Goal: Task Accomplishment & Management: Complete application form

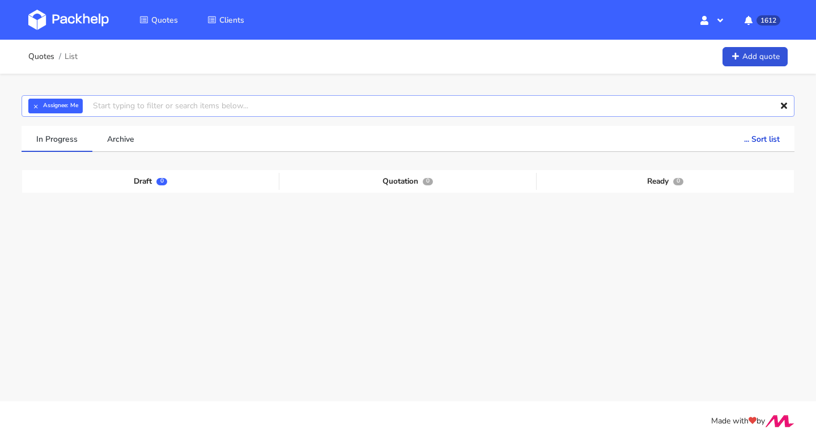
click at [99, 108] on input "text" at bounding box center [408, 106] width 773 height 22
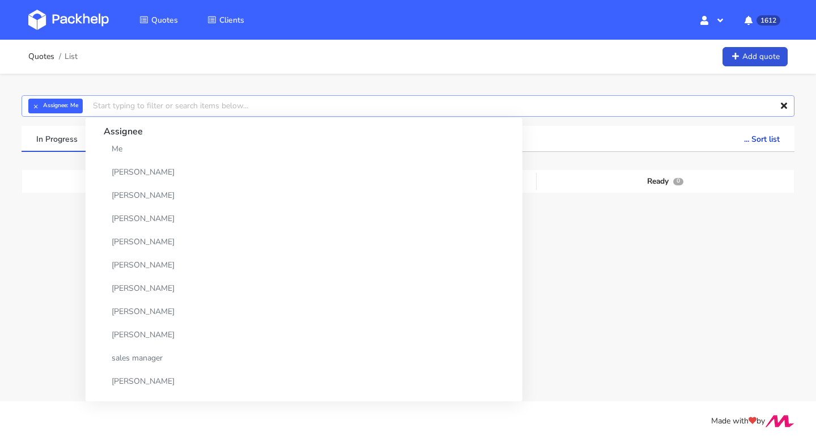
paste input "CBHG"
type input "CBHG"
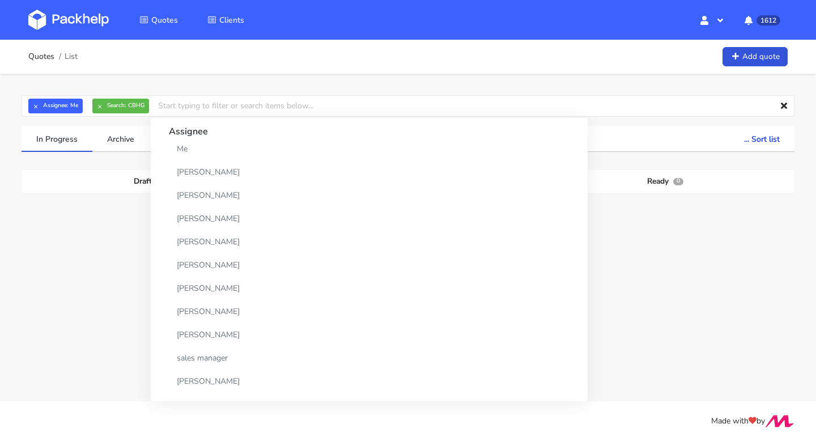
click at [504, 240] on span "04 Sep 2025" at bounding box center [505, 236] width 27 height 11
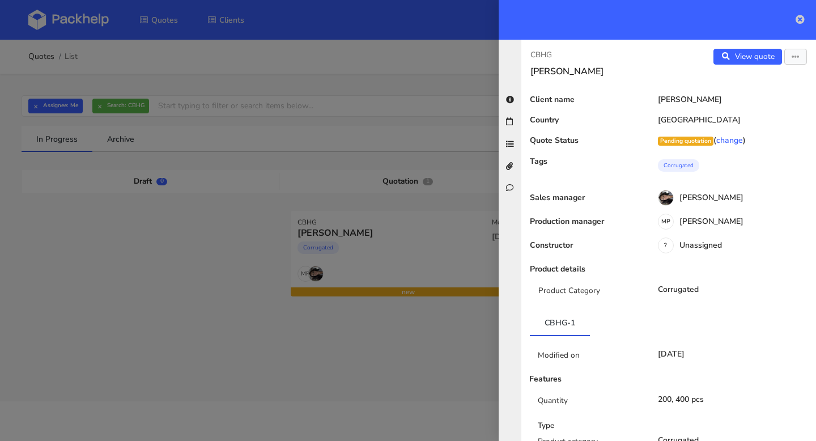
click at [802, 21] on icon at bounding box center [800, 19] width 9 height 9
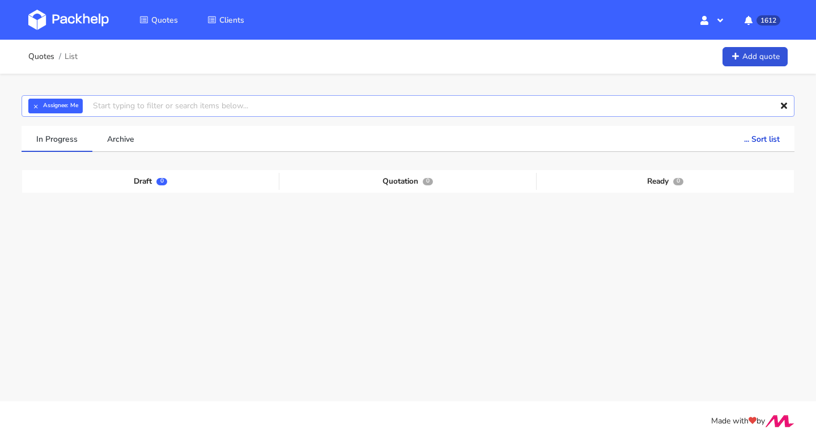
click at [118, 109] on input "text" at bounding box center [408, 106] width 773 height 22
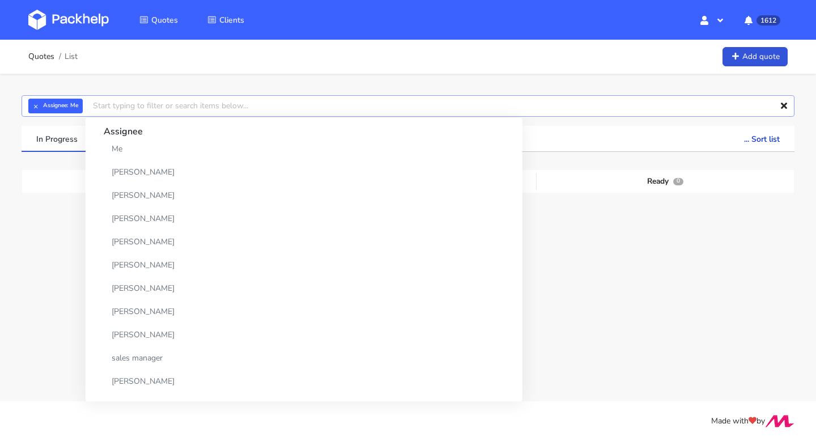
paste input "CAUS"
type input "CAUS"
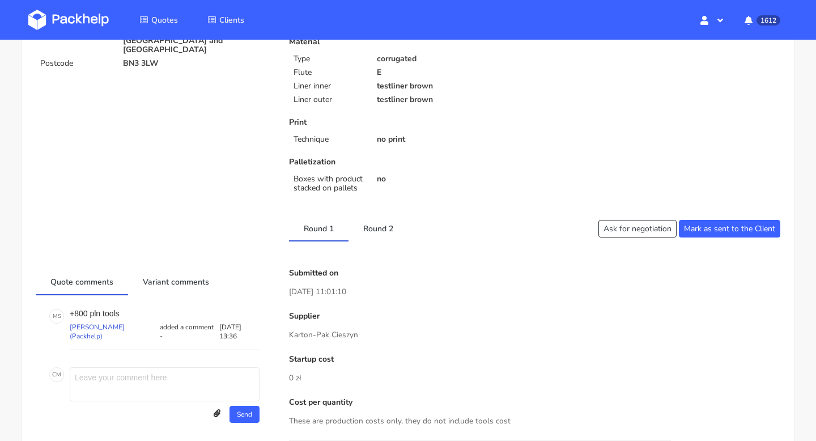
scroll to position [257, 0]
click at [373, 227] on link "Round 2" at bounding box center [377, 228] width 59 height 25
click at [320, 222] on link "Round 1" at bounding box center [318, 228] width 59 height 25
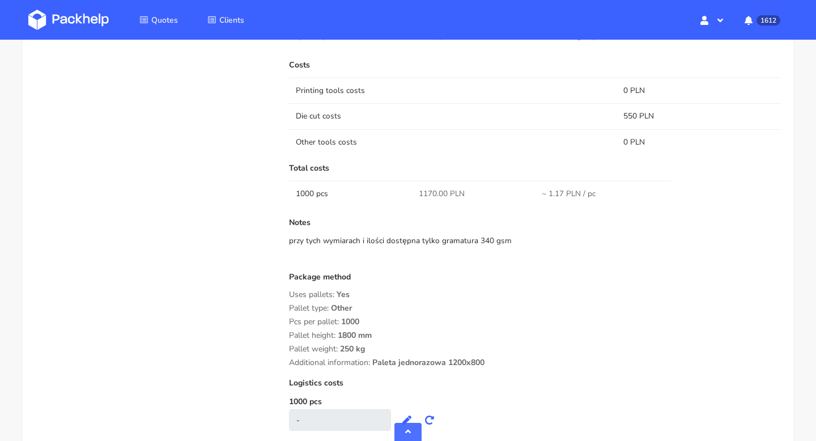
scroll to position [808, 0]
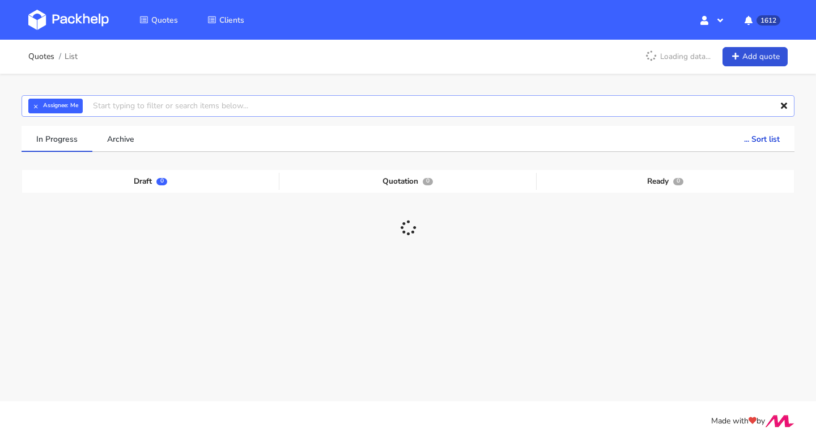
click at [131, 109] on input "text" at bounding box center [408, 106] width 773 height 22
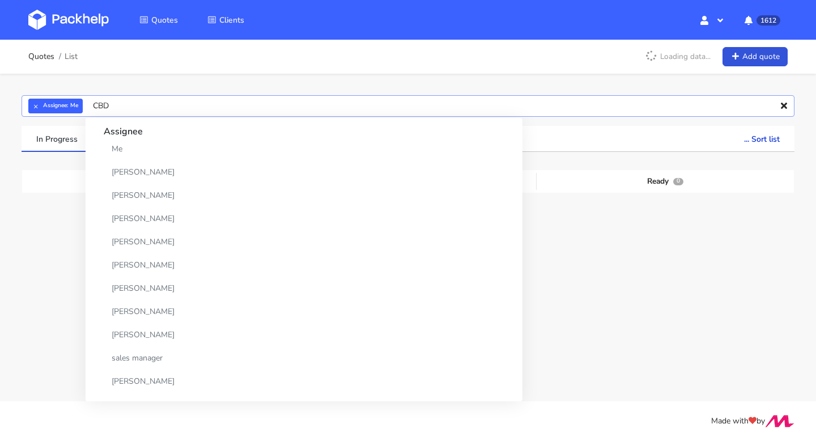
type input "CBDZ"
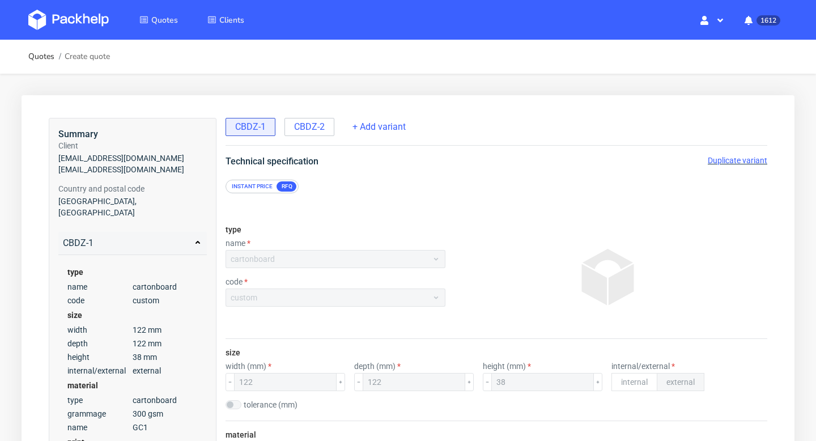
click at [745, 156] on span "Duplicate variant" at bounding box center [737, 160] width 59 height 9
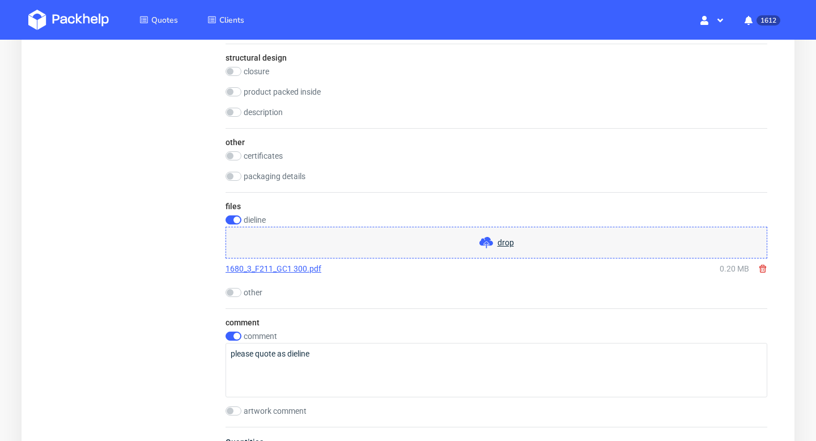
scroll to position [1299, 0]
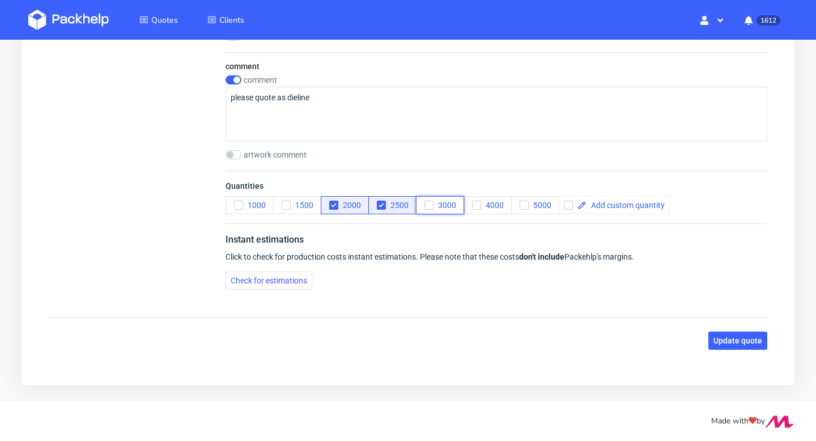
click at [425, 202] on icon "button" at bounding box center [429, 205] width 8 height 8
click at [379, 203] on icon "button" at bounding box center [381, 205] width 8 height 8
click at [331, 206] on icon "button" at bounding box center [334, 205] width 8 height 8
click at [601, 206] on span at bounding box center [625, 205] width 78 height 8
click at [598, 249] on div "Instant estimations" at bounding box center [497, 242] width 542 height 18
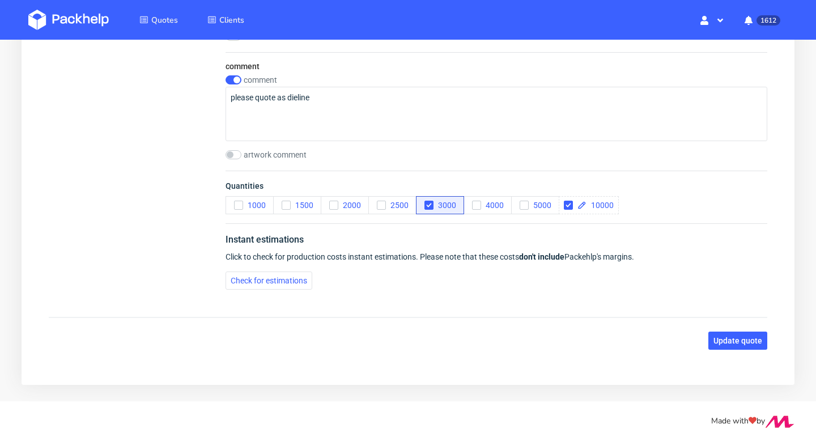
checkbox input "true"
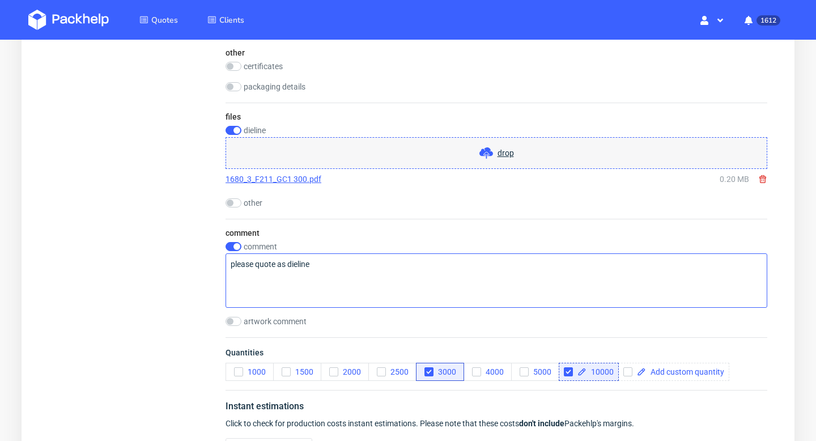
scroll to position [1045, 0]
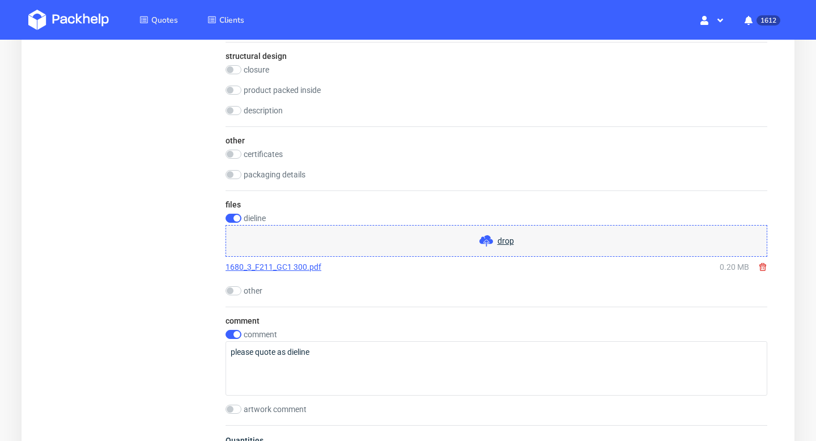
click at [765, 267] on icon at bounding box center [762, 266] width 9 height 9
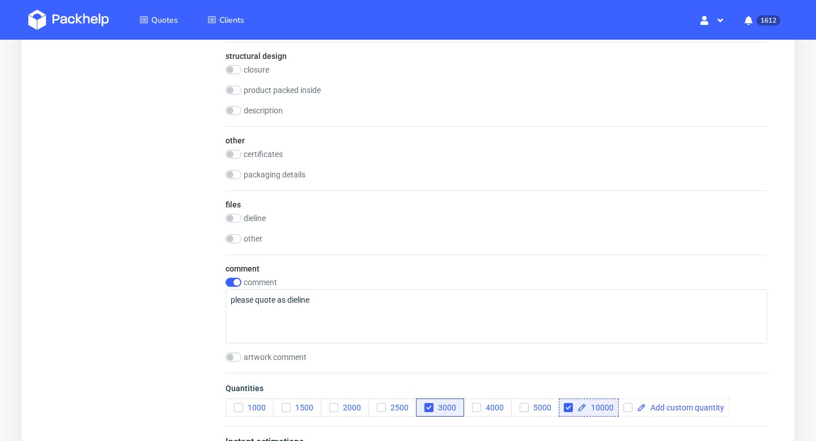
click at [251, 216] on label "dieline" at bounding box center [255, 218] width 22 height 9
checkbox input "true"
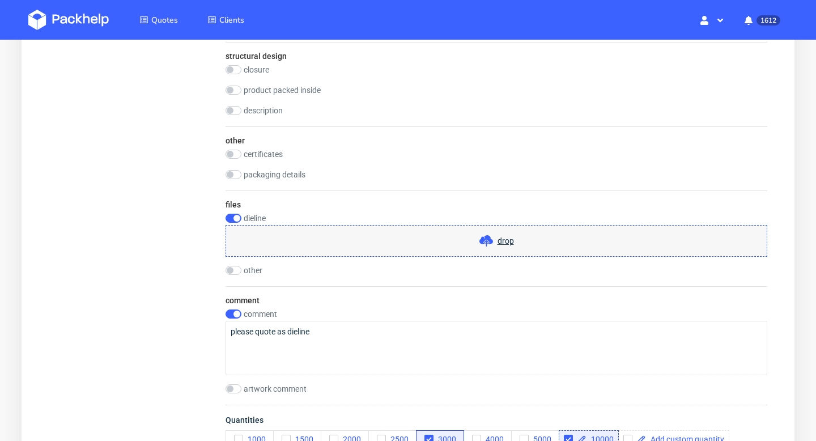
click at [477, 263] on div "files dieline drop other drop" at bounding box center [497, 238] width 542 height 96
click at [485, 240] on use at bounding box center [486, 240] width 14 height 11
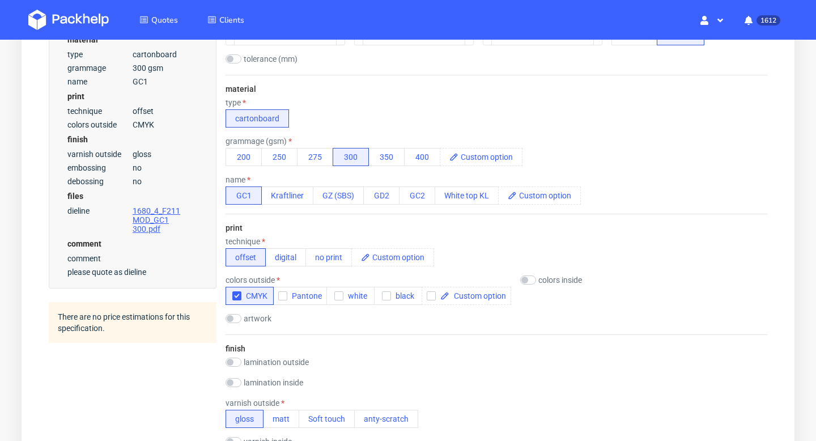
scroll to position [103, 0]
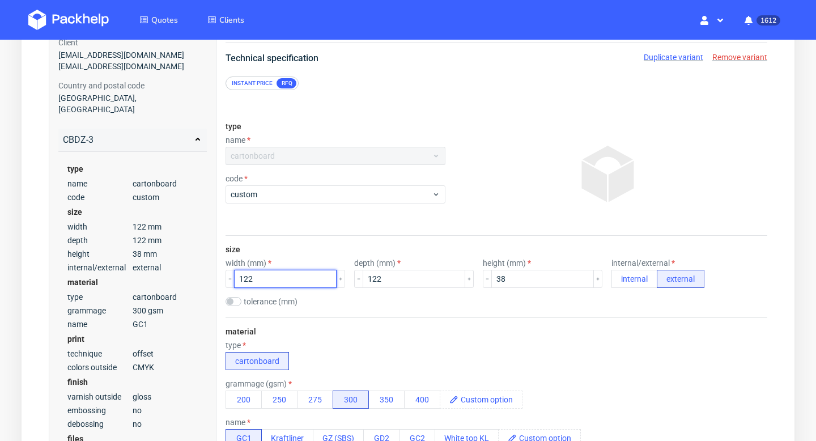
click at [286, 286] on input "122" at bounding box center [285, 279] width 103 height 18
type input "120"
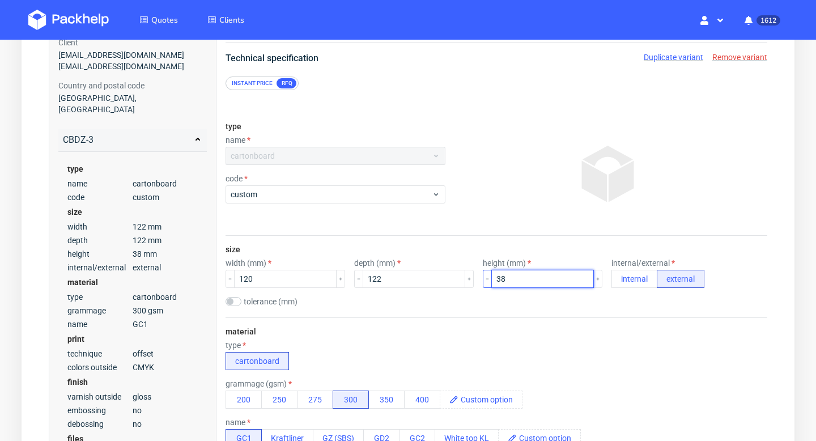
drag, startPoint x: 494, startPoint y: 280, endPoint x: 467, endPoint y: 280, distance: 26.6
click at [483, 280] on div "38" at bounding box center [543, 279] width 120 height 18
type input "28"
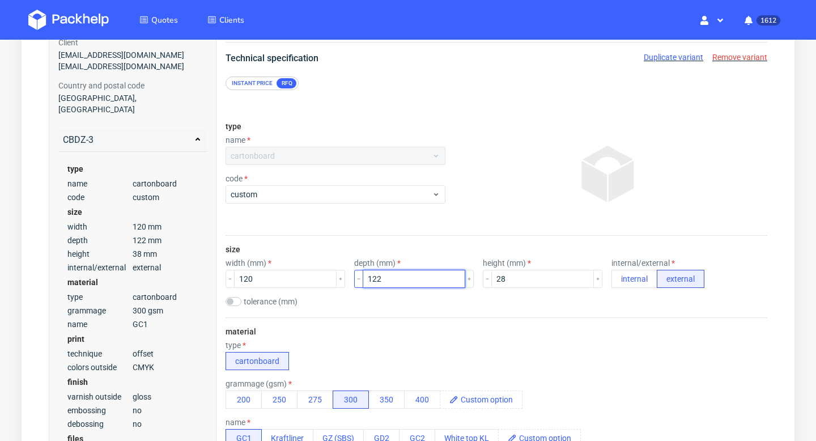
drag, startPoint x: 397, startPoint y: 278, endPoint x: 347, endPoint y: 278, distance: 49.3
click at [354, 278] on div "122" at bounding box center [414, 279] width 120 height 18
type input "121"
click at [372, 308] on div "size width (mm) 120 depth (mm) 121 height (mm) 28 internal/external internal ex…" at bounding box center [497, 277] width 542 height 82
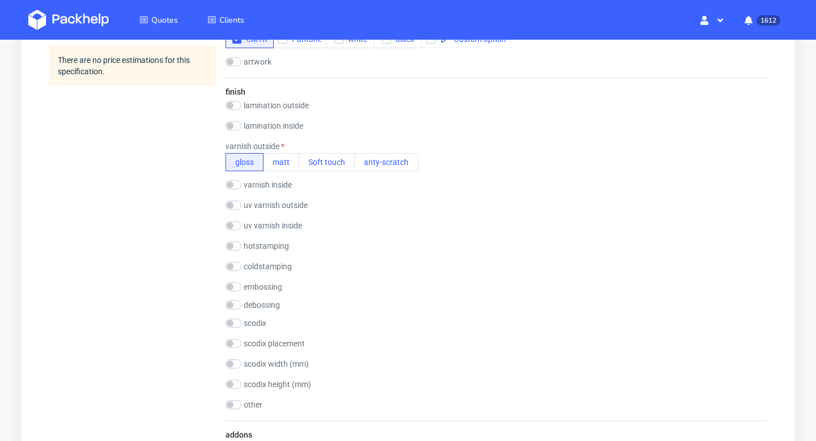
scroll to position [657, 0]
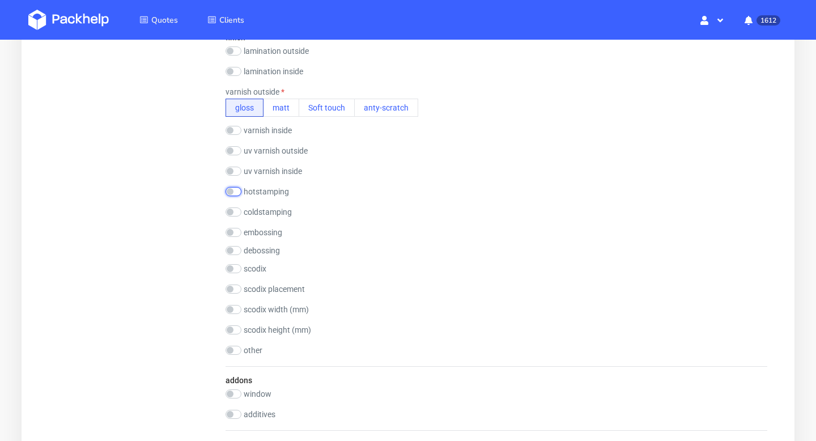
click at [234, 188] on input "checkbox" at bounding box center [234, 191] width 16 height 9
checkbox input "true"
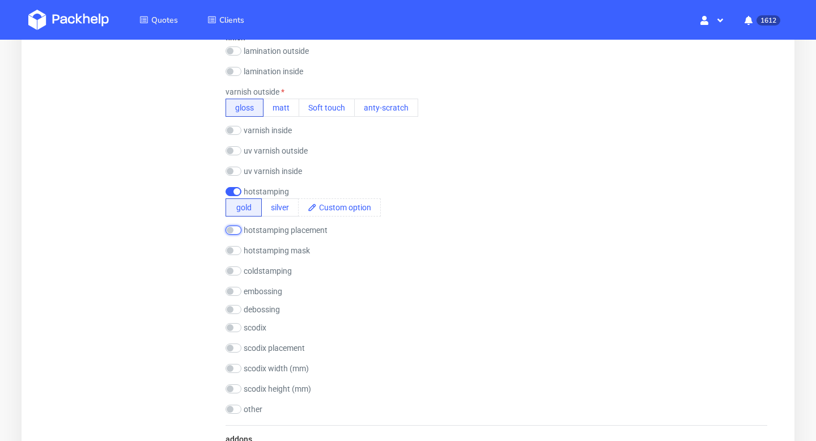
click at [234, 231] on input "checkbox" at bounding box center [234, 230] width 16 height 9
checkbox input "true"
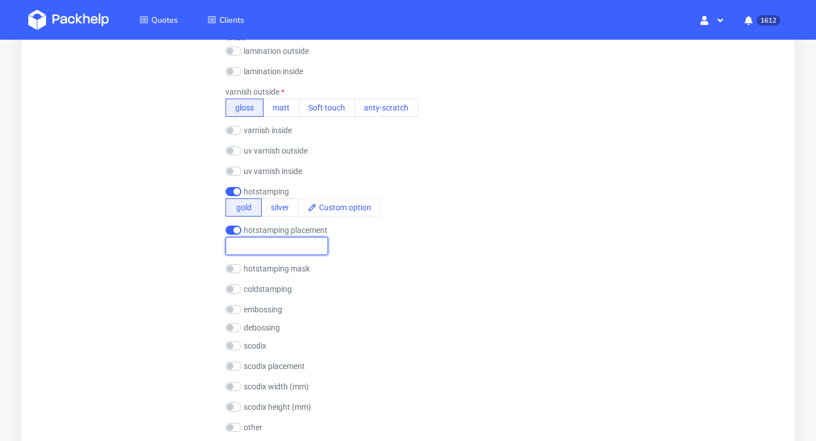
click at [263, 247] on input "text" at bounding box center [277, 246] width 103 height 18
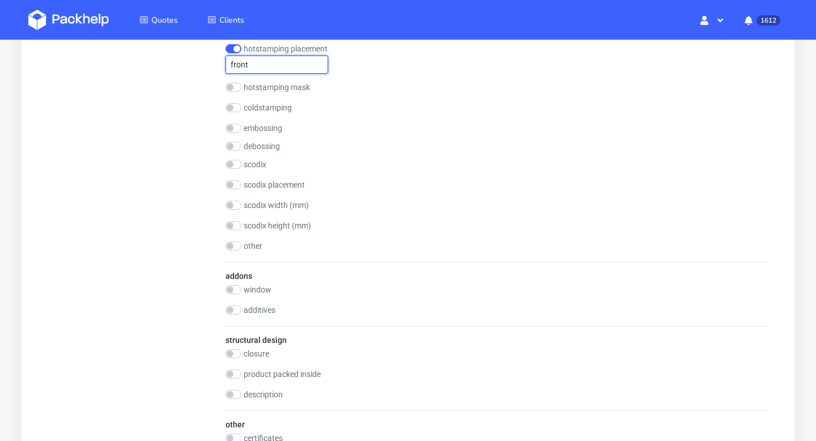
scroll to position [1126, 0]
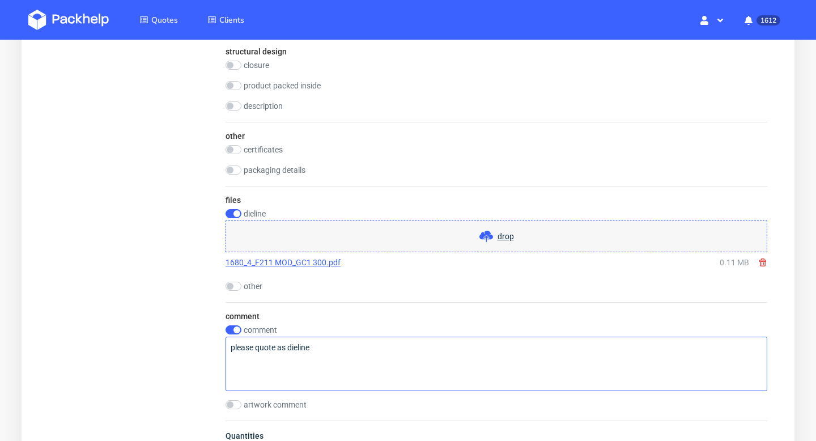
type input "front"
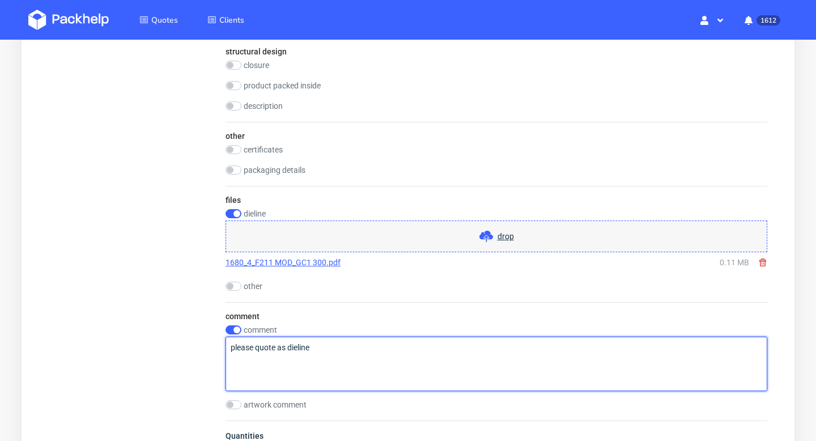
click at [255, 362] on textarea "please quote as dieline" at bounding box center [497, 364] width 542 height 54
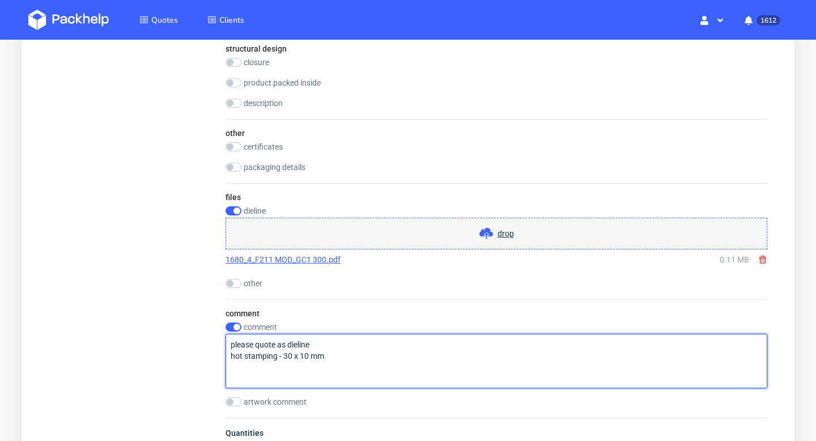
scroll to position [1146, 0]
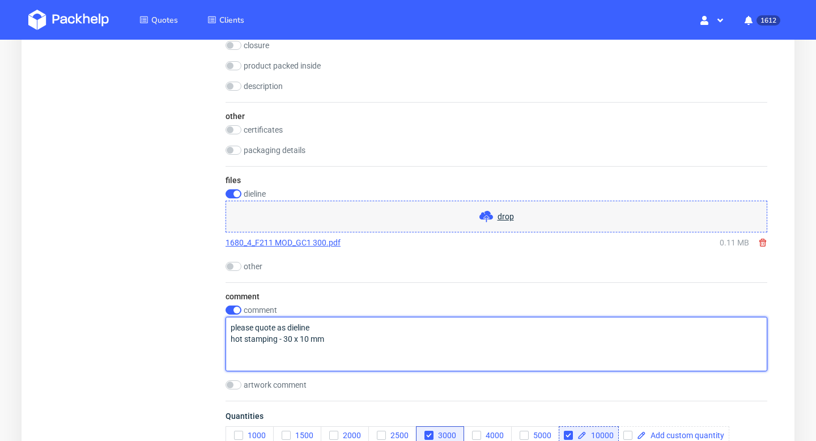
type textarea "please quote as dieline hot stamping - 30 x 10 mm"
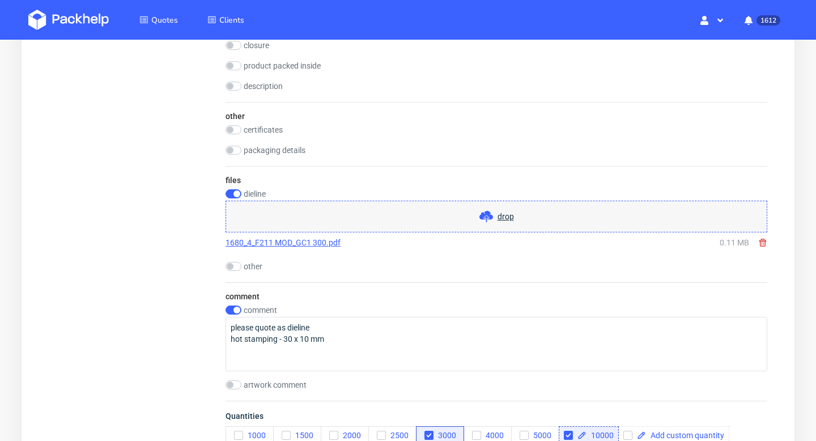
click at [242, 262] on div "other" at bounding box center [497, 266] width 542 height 9
click at [232, 265] on input "checkbox" at bounding box center [234, 266] width 16 height 9
checkbox input "true"
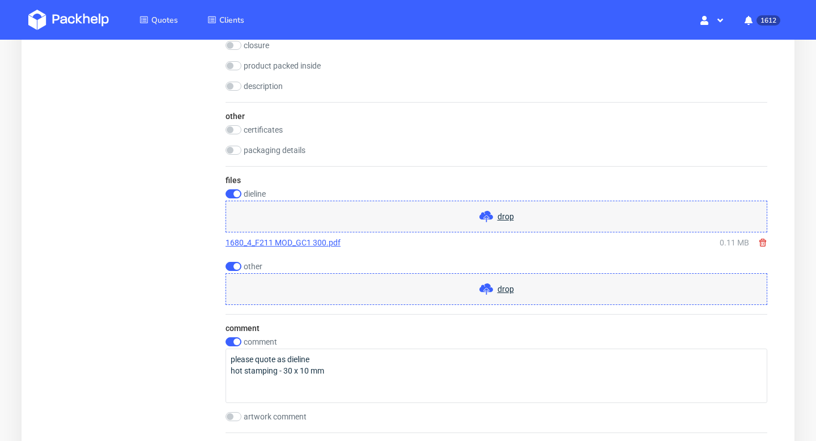
click at [507, 283] on span "drop" at bounding box center [496, 289] width 35 height 14
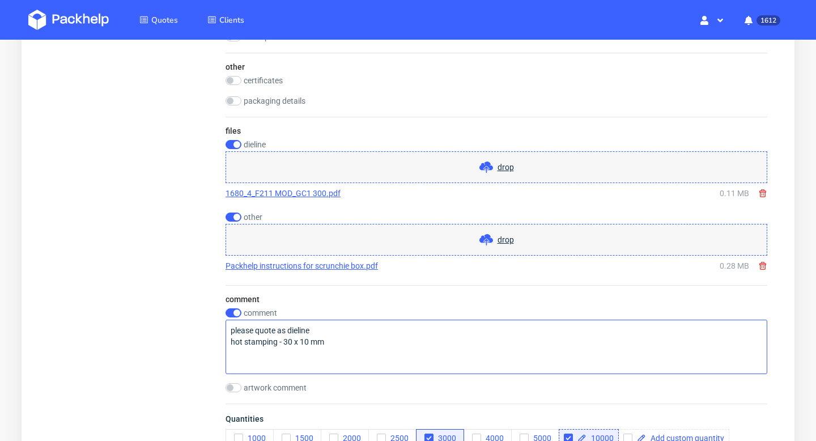
scroll to position [1262, 0]
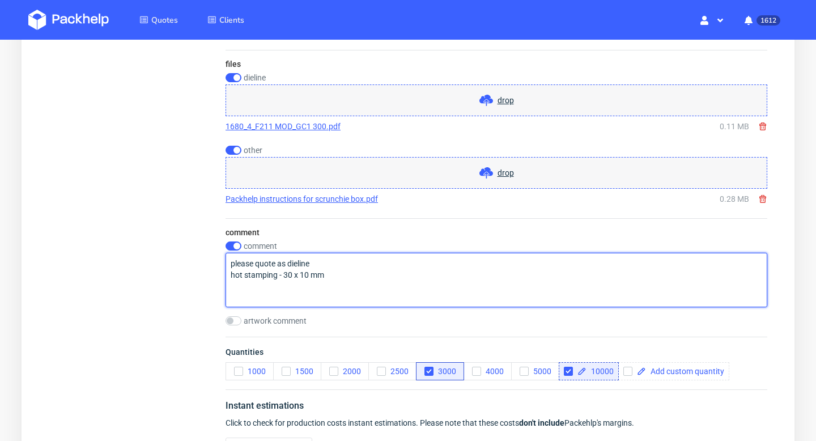
drag, startPoint x: 329, startPoint y: 273, endPoint x: 218, endPoint y: 271, distance: 111.6
paste textarea "Gros grain ribbon in ivory white – 10 cm Metallic string – 8 to 10 cm (our team…"
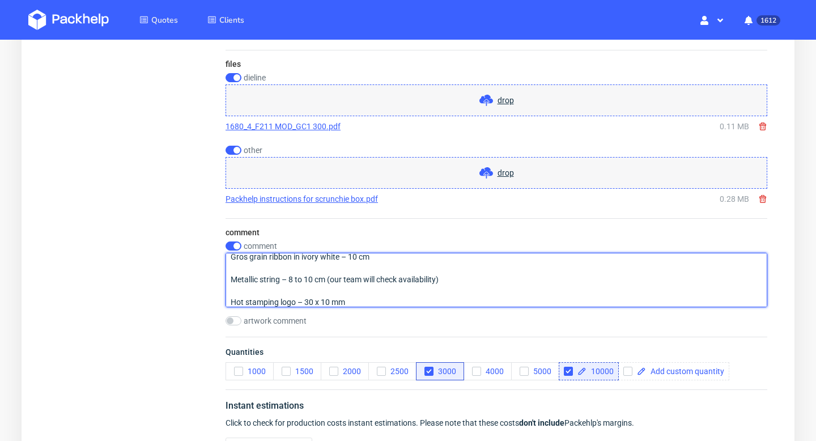
click at [262, 267] on textarea "please quote as dieline Gros grain ribbon in ivory white – 10 cm Metallic strin…" at bounding box center [497, 280] width 542 height 54
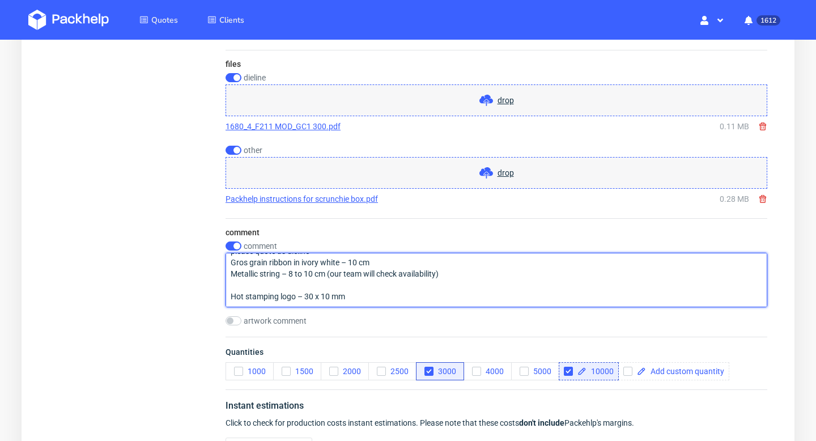
scroll to position [12, 0]
click at [262, 280] on textarea "please quote as dieline Gros grain ribbon in ivory white – 10 cm Metallic strin…" at bounding box center [497, 280] width 542 height 54
click at [371, 271] on textarea "please quote as dieline Gros grain ribbon in ivory white – 10 cm Metallic strin…" at bounding box center [497, 280] width 542 height 54
click at [342, 273] on textarea "please quote as dieline Gros grain ribbon in ivory white – 10 cm Metallic strin…" at bounding box center [497, 280] width 542 height 54
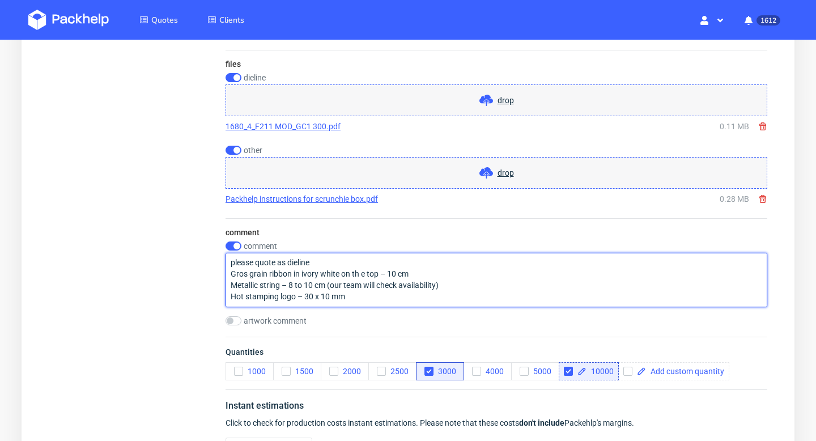
click at [361, 274] on textarea "please quote as dieline Gros grain ribbon in ivory white on th e top – 10 cm Me…" at bounding box center [497, 280] width 542 height 54
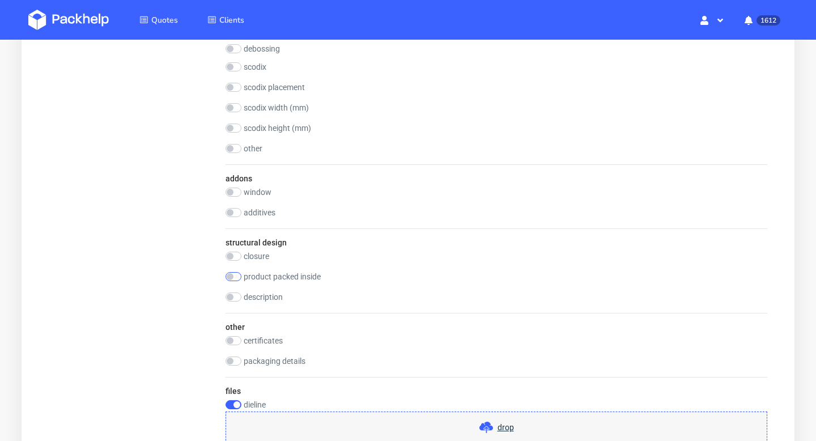
scroll to position [934, 0]
type textarea "please quote as dieline Gros grain ribbon in ivory white on the top – 10 cm Met…"
click at [238, 363] on input "checkbox" at bounding box center [234, 362] width 16 height 9
checkbox input "true"
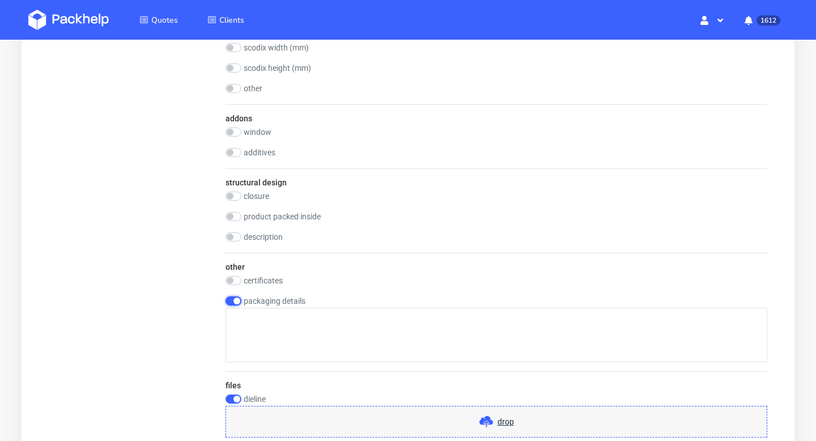
scroll to position [1031, 0]
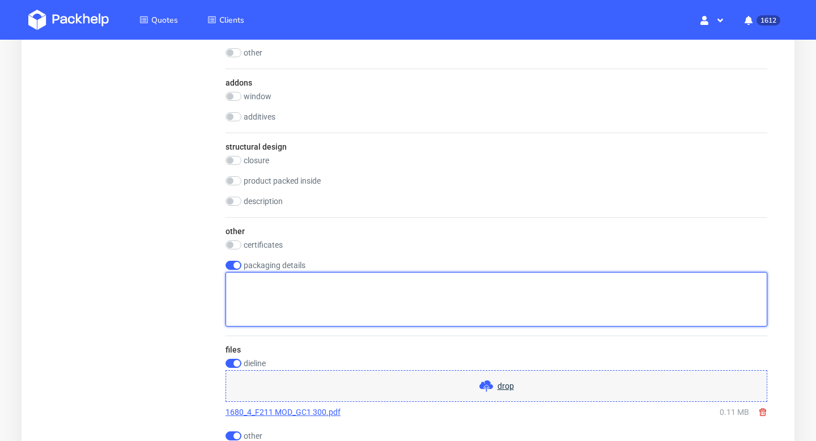
click at [272, 291] on textarea at bounding box center [497, 299] width 542 height 54
paste textarea "Gros grain ribbon in ivory white – 10 cm Metallic string – 8 to 10 cm (our team…"
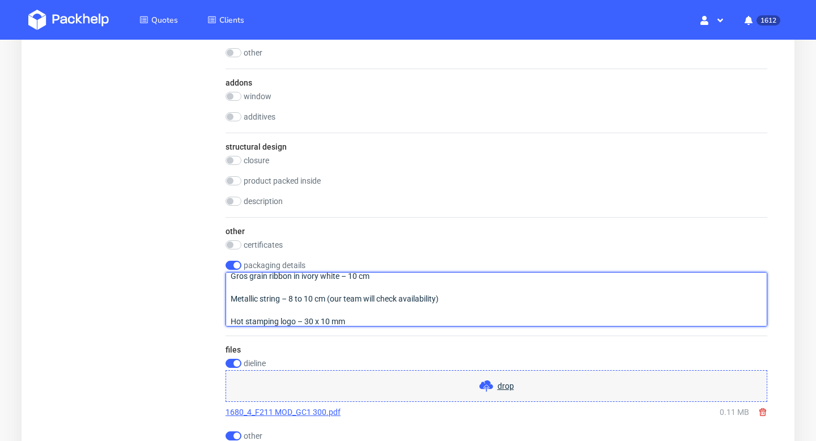
click at [263, 284] on textarea "Gros grain ribbon in ivory white – 10 cm Metallic string – 8 to 10 cm (our team…" at bounding box center [497, 299] width 542 height 54
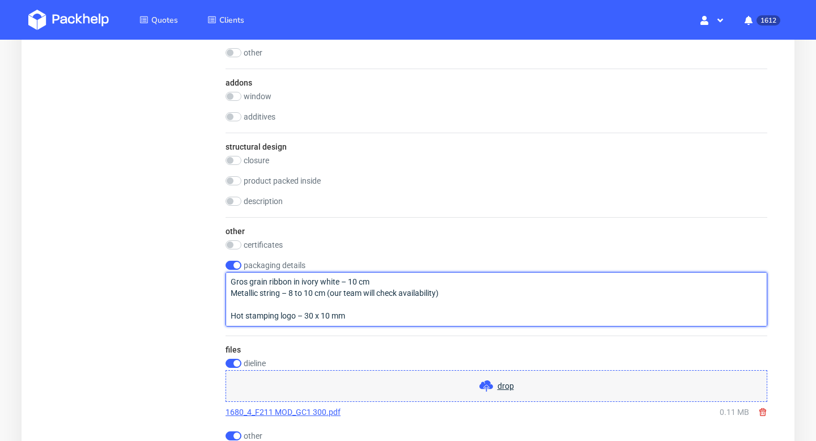
scroll to position [1, 0]
click at [261, 298] on textarea "Gros grain ribbon in ivory white – 10 cm Metallic string – 8 to 10 cm (our team…" at bounding box center [497, 299] width 542 height 54
click at [261, 305] on textarea "Gros grain ribbon in ivory white – 10 cm Metallic string – 8 to 10 cm (our team…" at bounding box center [497, 299] width 542 height 54
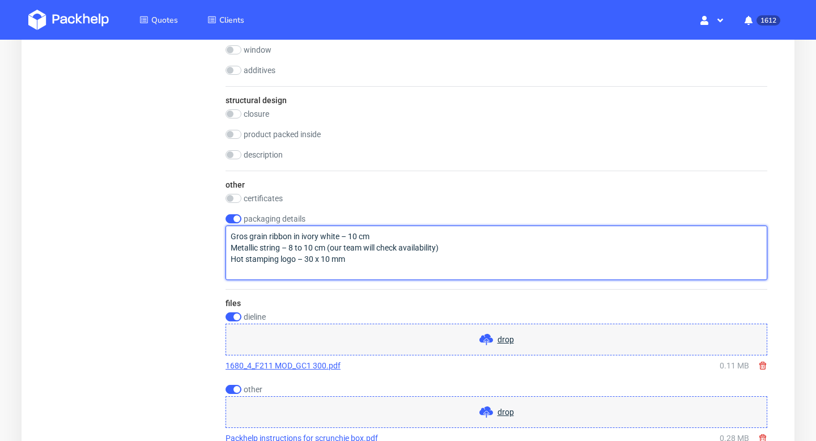
scroll to position [1085, 0]
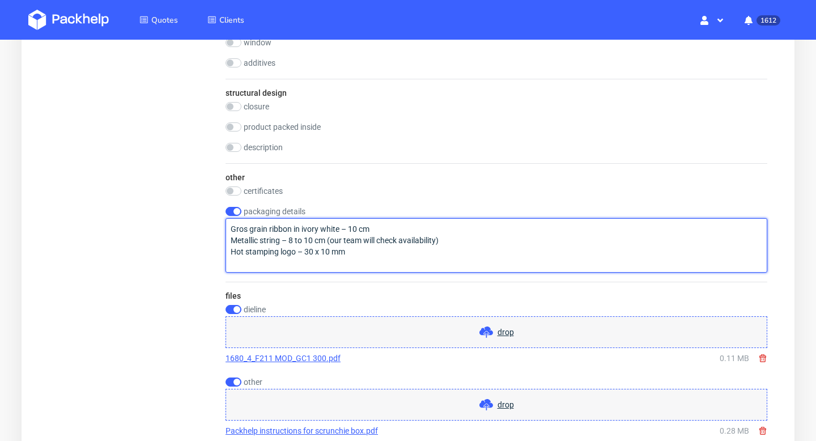
click at [448, 260] on textarea "Gros grain ribbon in ivory white – 10 cm Metallic string – 8 to 10 cm (our team…" at bounding box center [497, 245] width 542 height 54
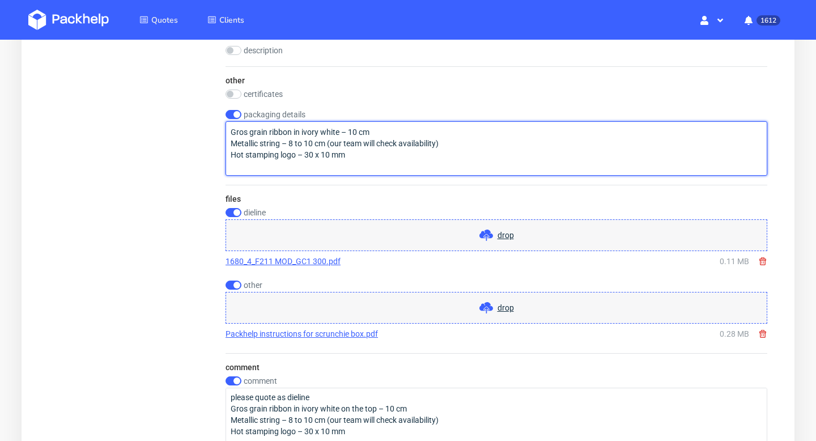
scroll to position [1293, 0]
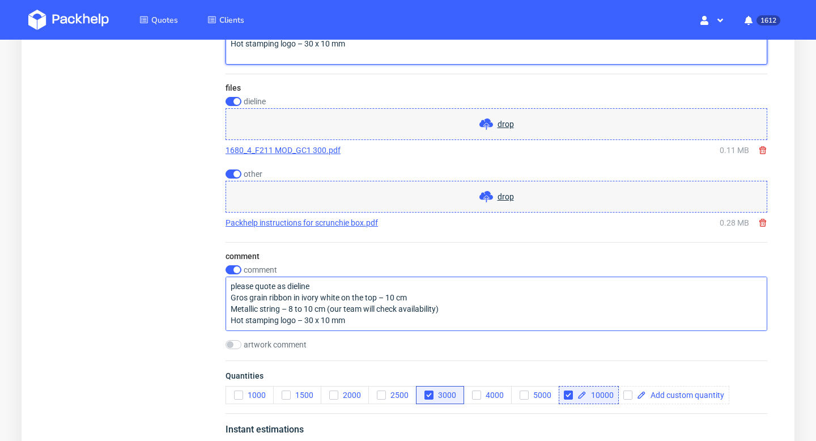
type textarea "Gros grain ribbon in ivory white – 10 cm Metallic string – 8 to 10 cm (our team…"
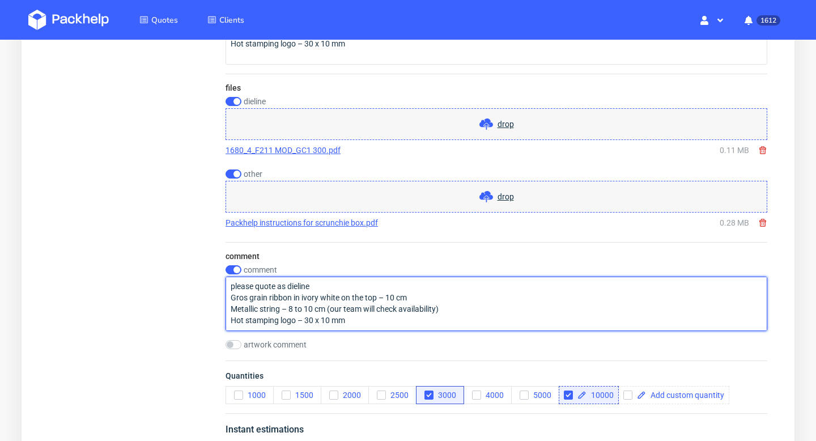
drag, startPoint x: 354, startPoint y: 322, endPoint x: 229, endPoint y: 294, distance: 128.3
click at [229, 294] on textarea "please quote as dieline Gros grain ribbon in ivory white on the top – 10 cm Met…" at bounding box center [497, 304] width 542 height 54
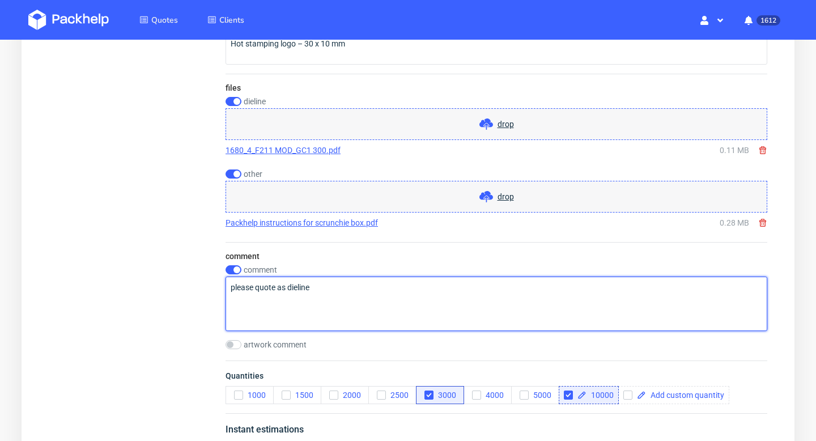
scroll to position [0, 0]
click at [234, 288] on textarea "please quote as dieline" at bounding box center [497, 304] width 542 height 54
click at [256, 287] on textarea "Please quote as dieline" at bounding box center [497, 304] width 542 height 54
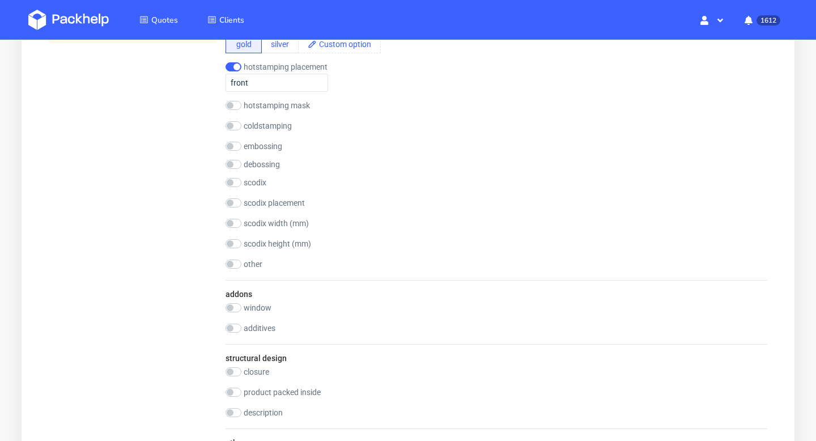
scroll to position [823, 0]
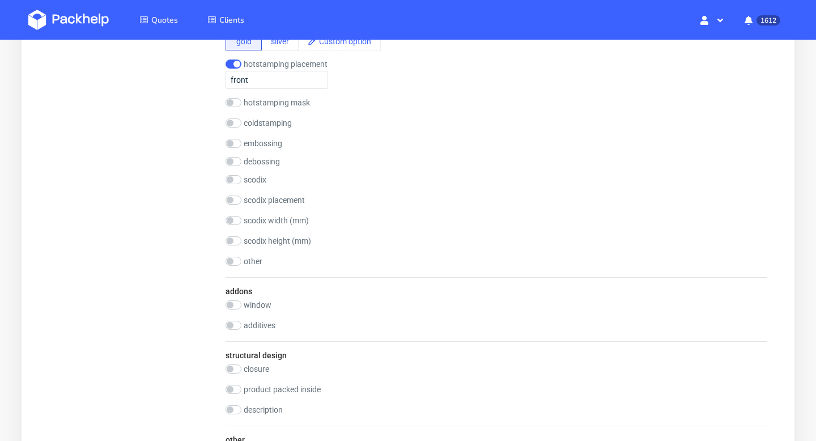
type textarea "Please, quote as dieline"
click at [260, 323] on label "additives" at bounding box center [260, 325] width 32 height 9
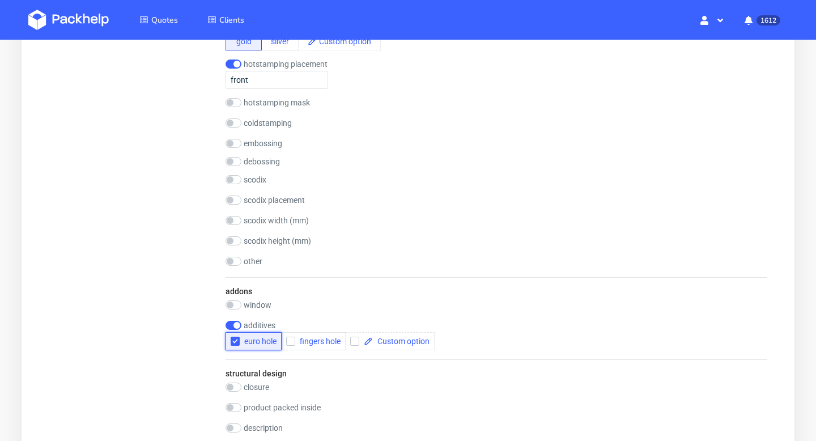
click at [235, 343] on use "button" at bounding box center [235, 341] width 5 height 4
checkbox input "false"
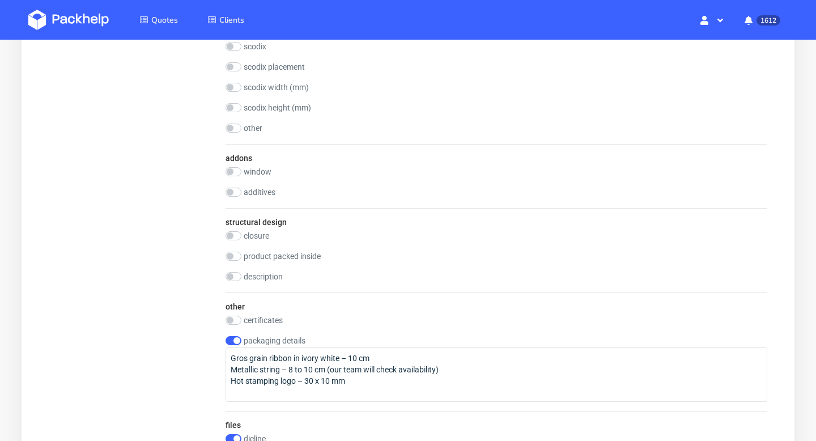
scroll to position [958, 0]
click at [235, 253] on input "checkbox" at bounding box center [234, 253] width 16 height 9
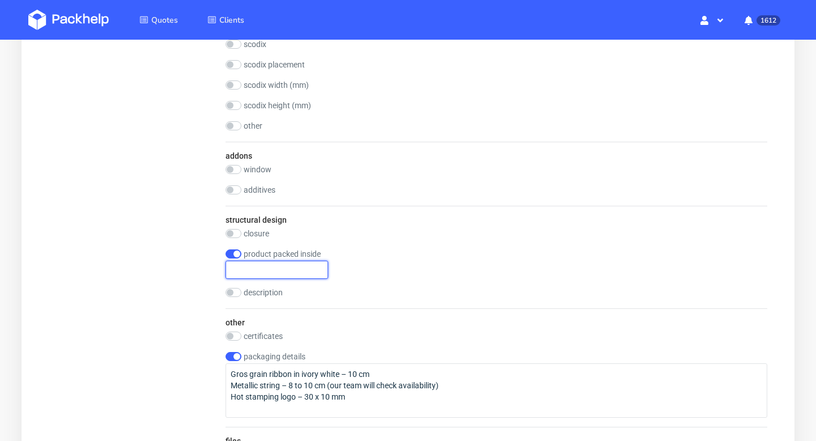
click at [258, 273] on input "text" at bounding box center [277, 270] width 103 height 18
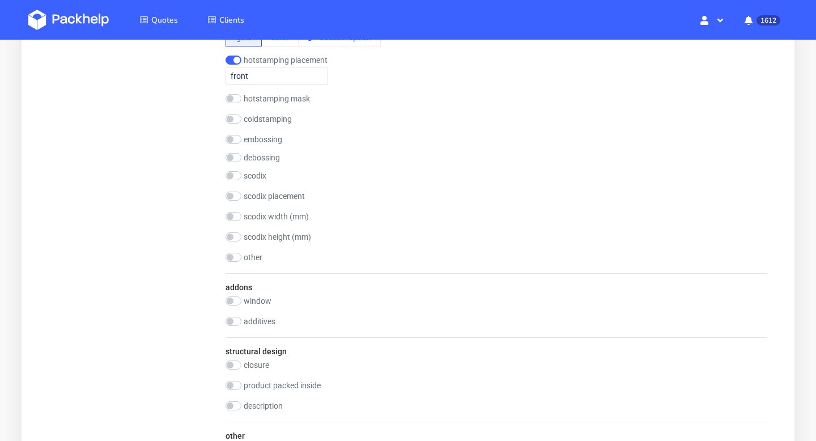
scroll to position [775, 0]
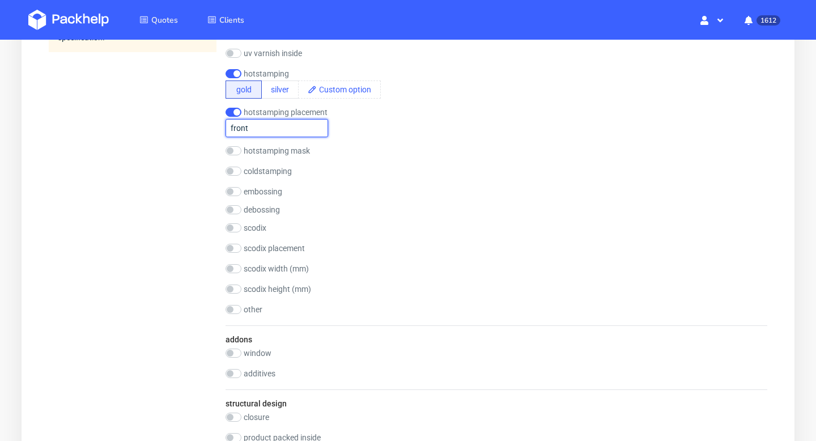
click at [264, 126] on input "front" at bounding box center [277, 128] width 103 height 18
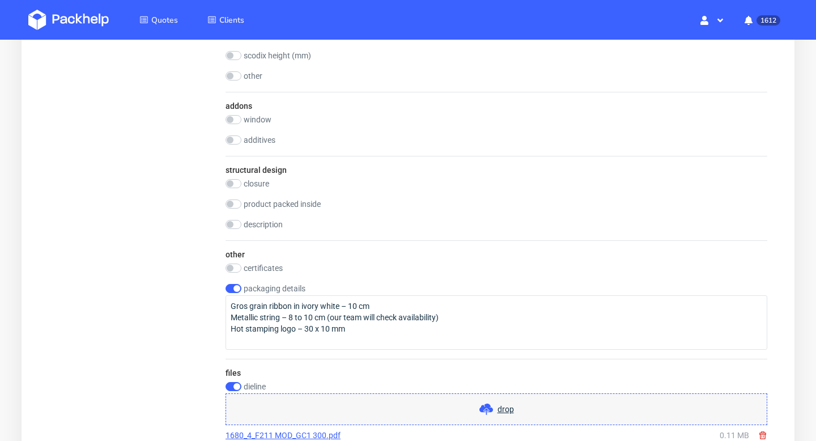
scroll to position [1006, 0]
click at [268, 206] on label "product packed inside" at bounding box center [282, 205] width 77 height 9
checkbox input "true"
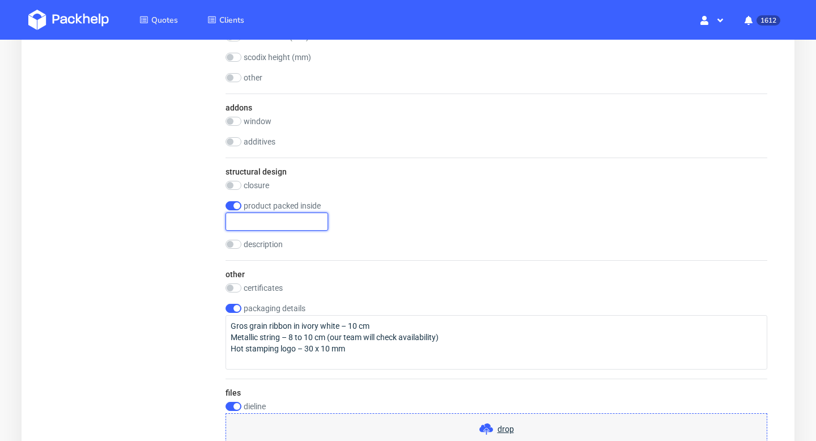
click at [269, 216] on input "text" at bounding box center [277, 221] width 103 height 18
paste input "hair bands"
type input "hair bands"
click at [308, 248] on div "description" at bounding box center [497, 244] width 542 height 9
click at [262, 183] on label "closure" at bounding box center [256, 185] width 25 height 9
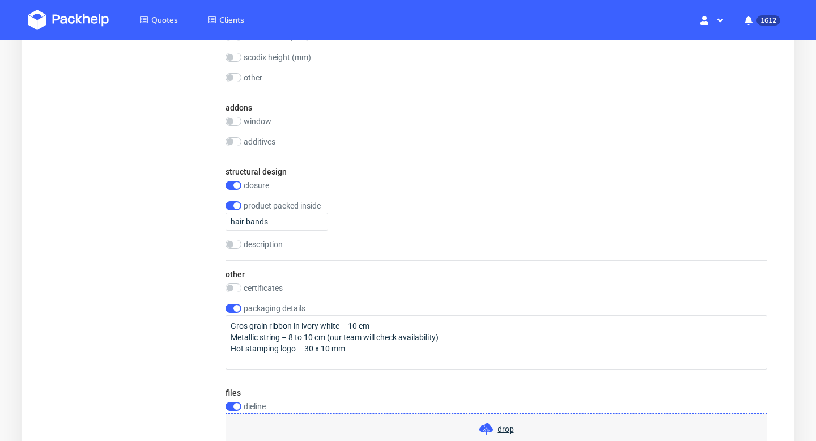
checkbox input "true"
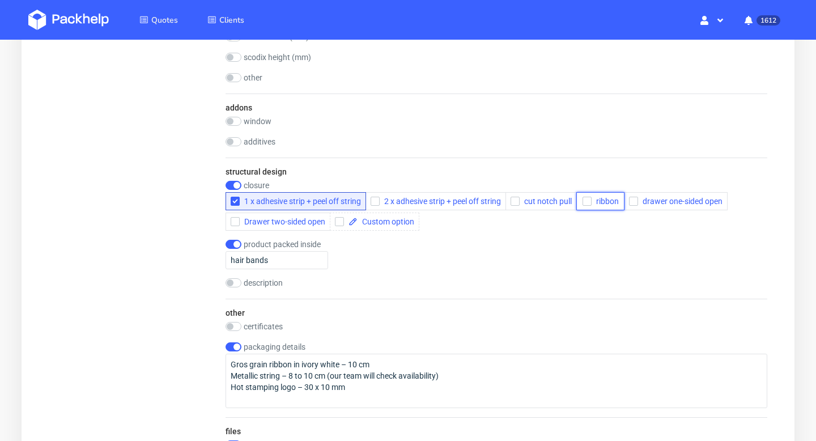
click at [591, 200] on icon "button" at bounding box center [587, 201] width 8 height 8
click at [238, 199] on icon "button" at bounding box center [235, 201] width 8 height 8
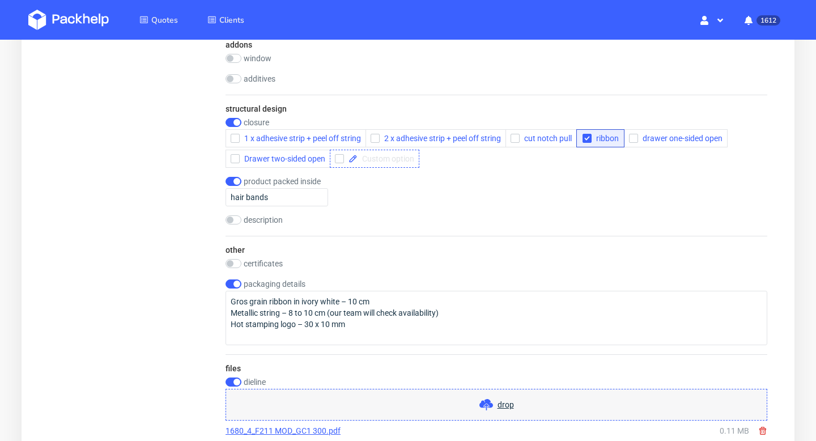
click at [387, 165] on div at bounding box center [375, 159] width 90 height 18
checkbox input "true"
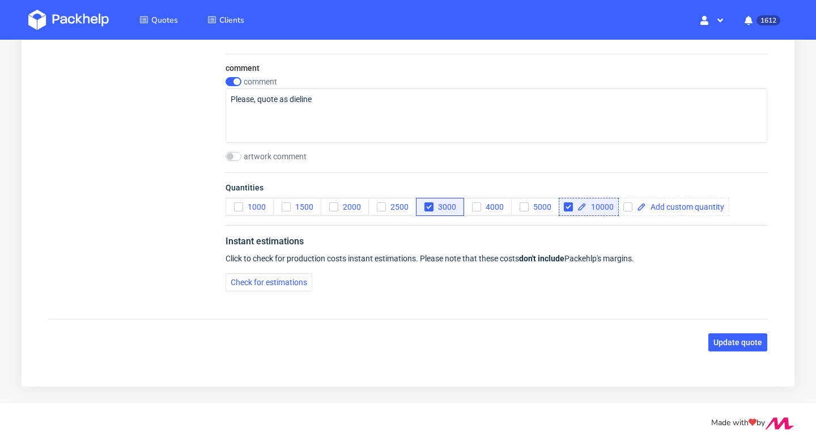
scroll to position [1539, 0]
click at [744, 341] on span "Update quote" at bounding box center [737, 341] width 49 height 8
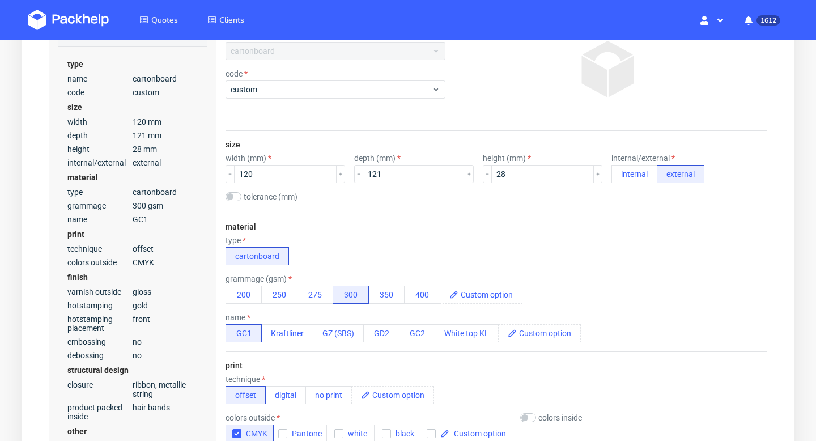
scroll to position [261, 0]
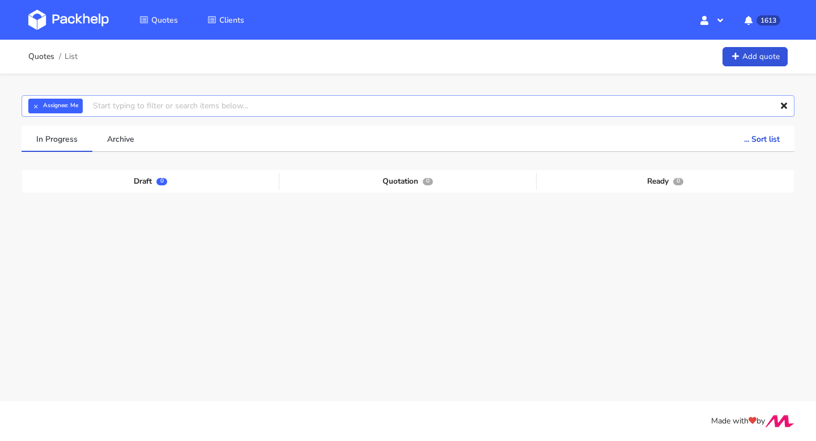
click at [120, 110] on input "text" at bounding box center [408, 106] width 773 height 22
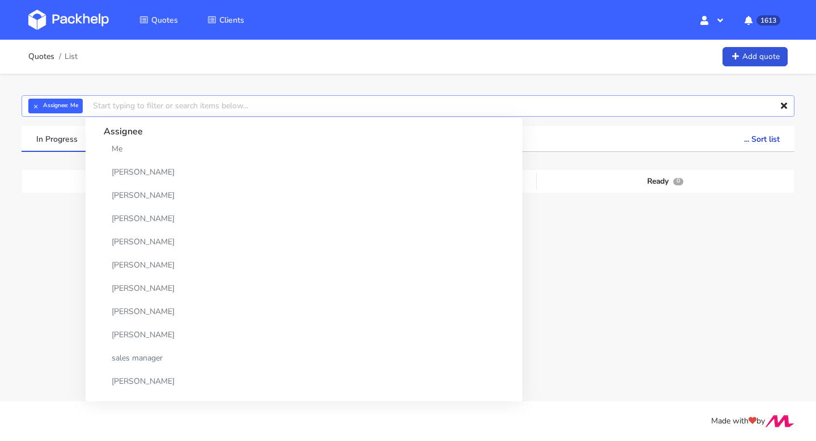
paste input "CBDZ"
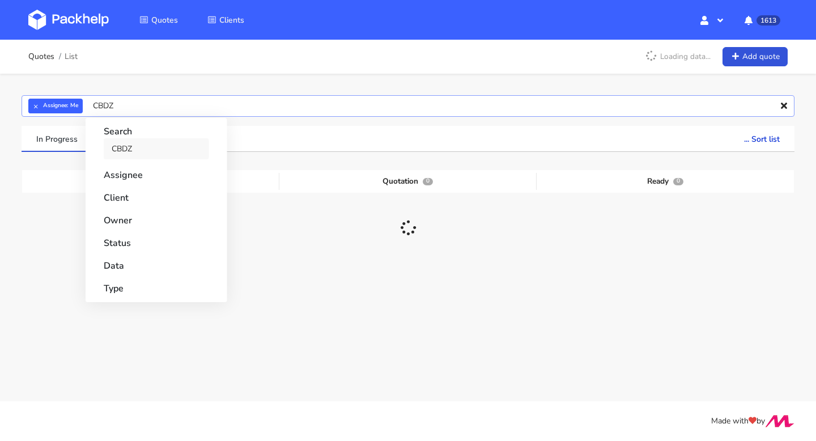
type input "CBDZ"
click at [122, 144] on link "CBDZ" at bounding box center [156, 148] width 105 height 21
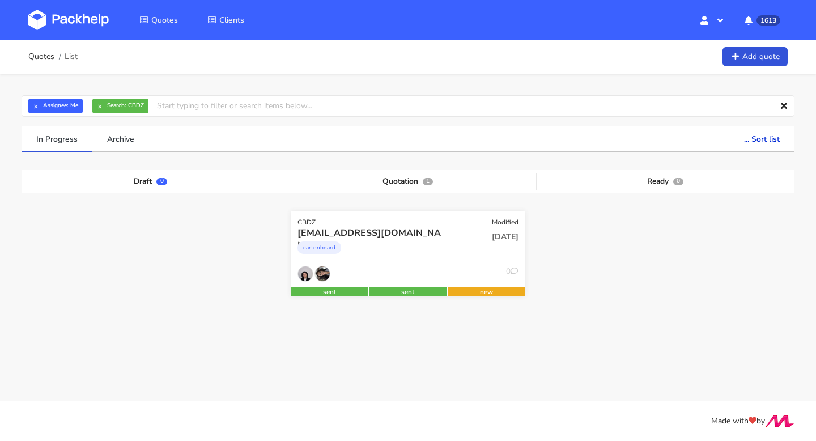
click at [516, 253] on div "[DATE]" at bounding box center [487, 246] width 79 height 39
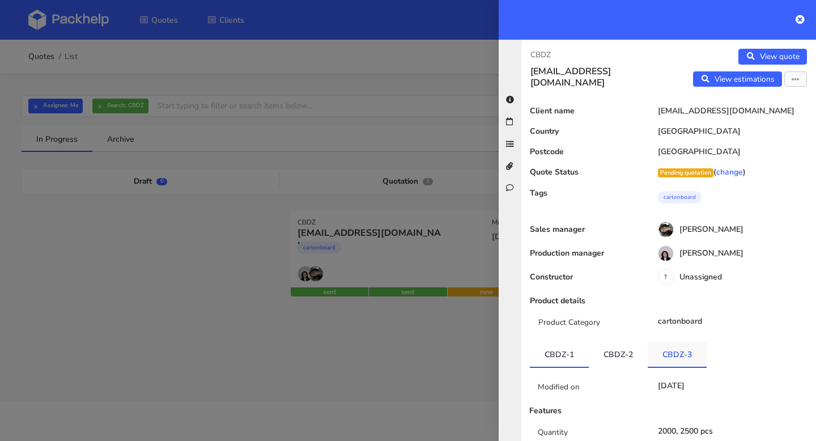
click at [675, 354] on link "CBDZ-3" at bounding box center [677, 354] width 59 height 25
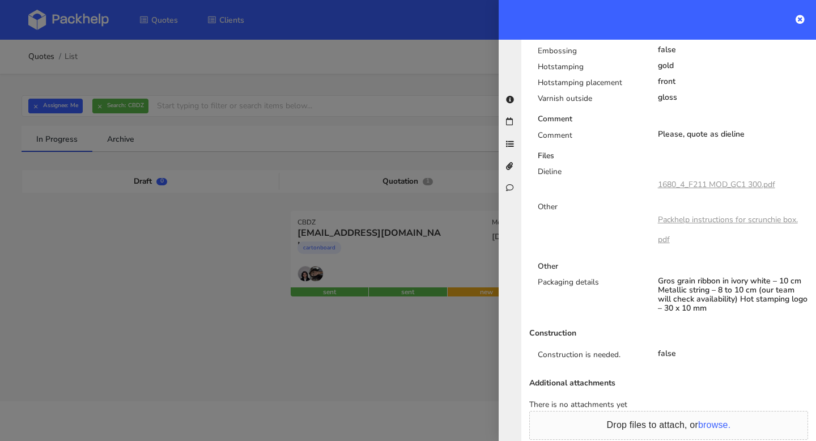
scroll to position [897, 0]
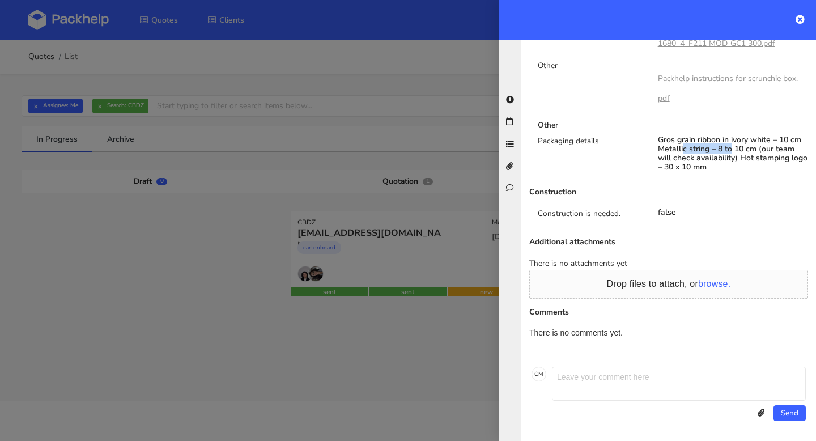
drag, startPoint x: 709, startPoint y: 147, endPoint x: 656, endPoint y: 146, distance: 53.3
click at [656, 146] on div "Gros grain ribbon in ivory white – 10 cm Metallic string – 8 to 10 cm (our team…" at bounding box center [733, 153] width 168 height 36
copy div "Metallic string"
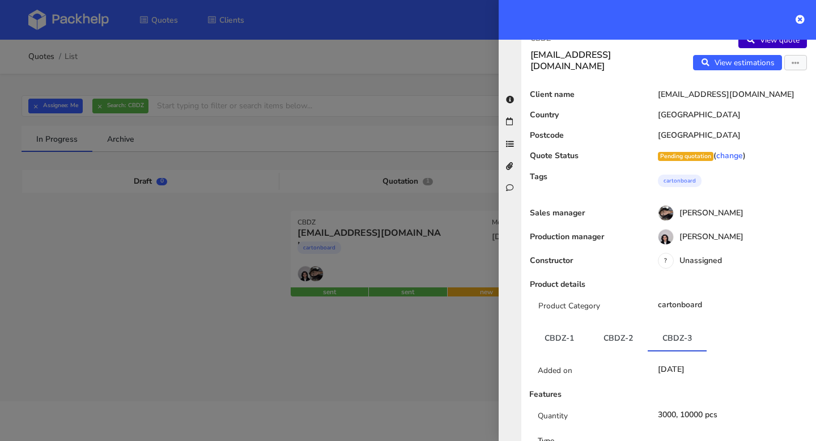
scroll to position [0, 0]
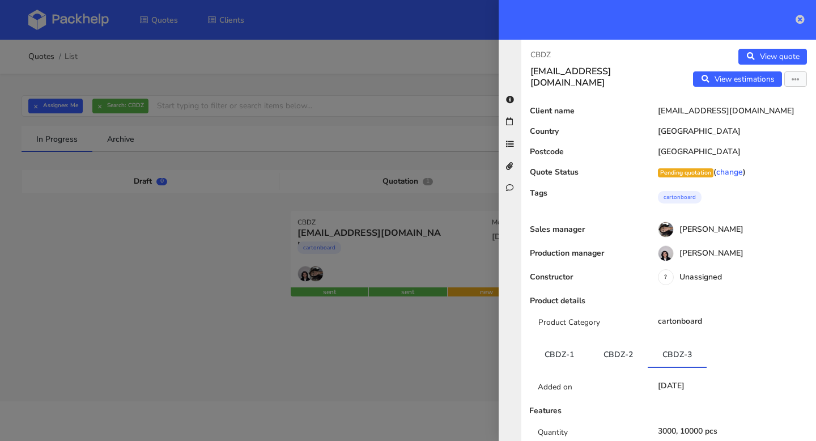
click at [803, 19] on icon at bounding box center [800, 19] width 9 height 9
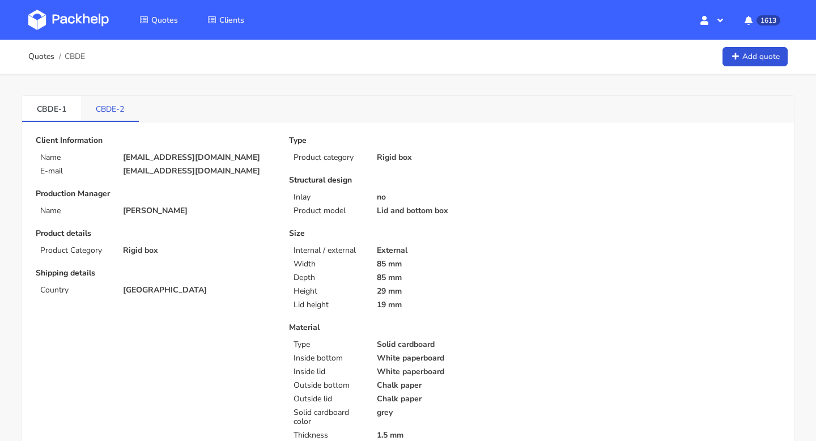
click at [100, 110] on link "CBDE-2" at bounding box center [110, 108] width 58 height 25
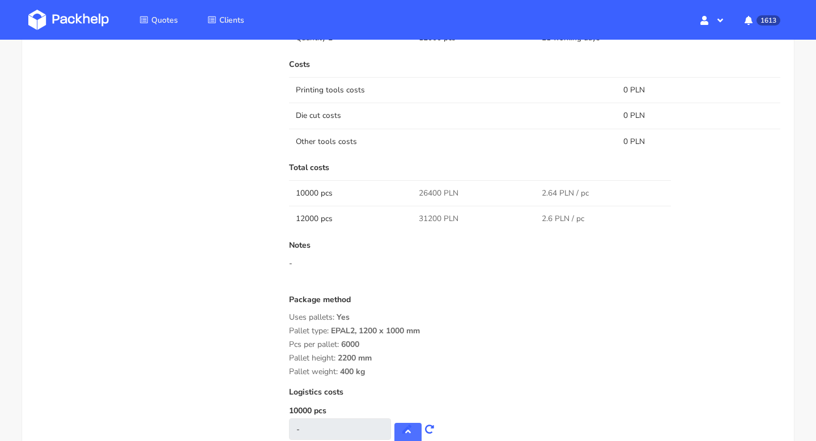
scroll to position [865, 0]
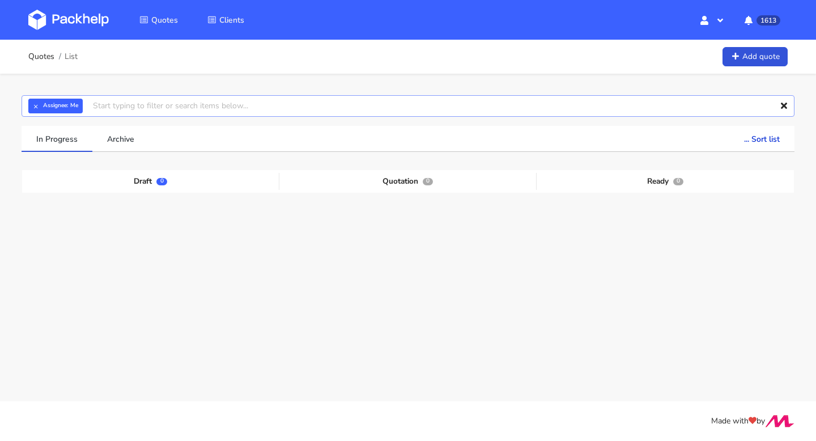
click at [135, 108] on input "text" at bounding box center [408, 106] width 773 height 22
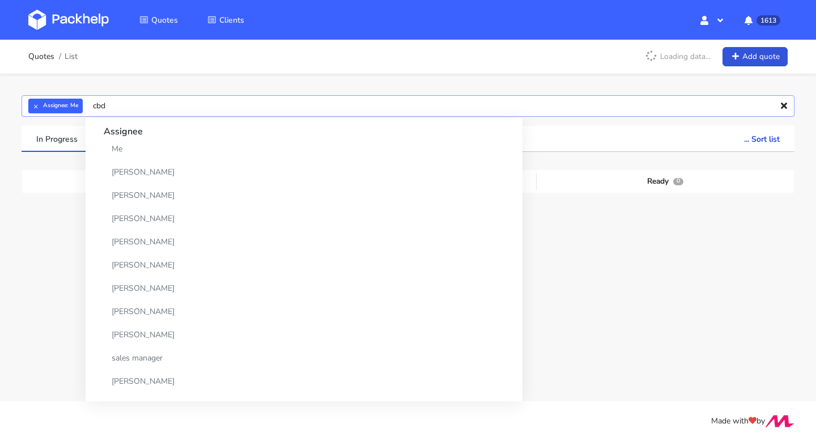
type input "cbdz"
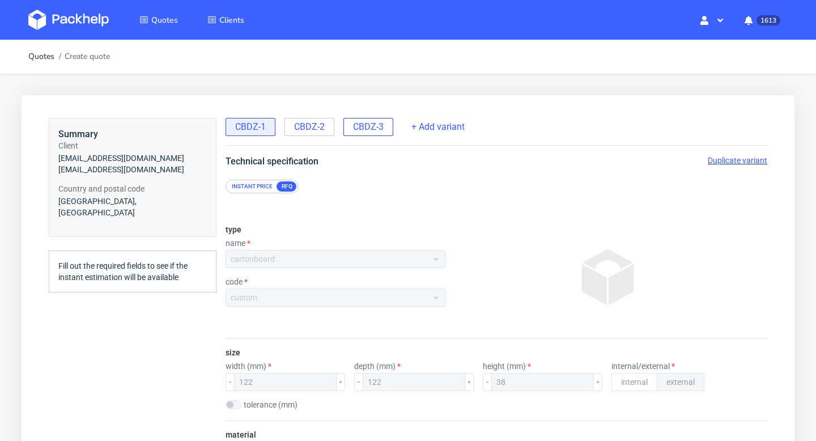
click at [377, 124] on span "CBDZ-3" at bounding box center [368, 127] width 31 height 12
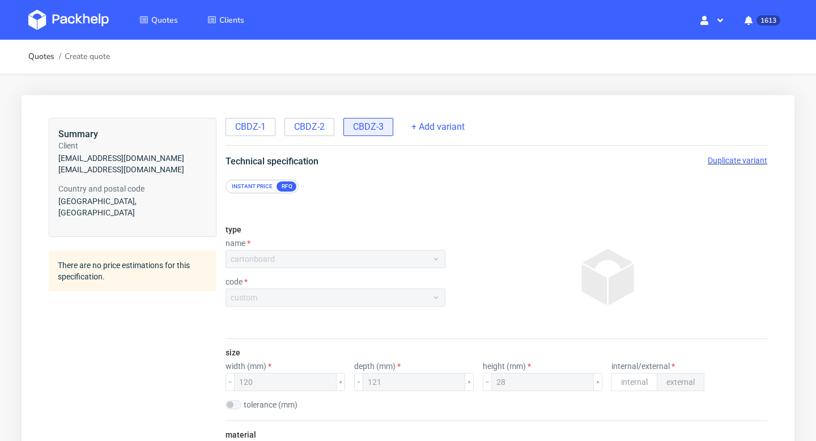
click at [736, 163] on span "Duplicate variant" at bounding box center [737, 160] width 59 height 9
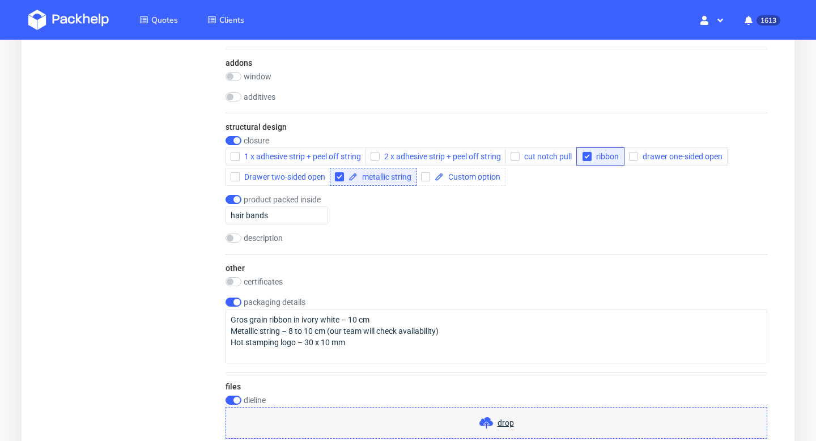
scroll to position [1121, 0]
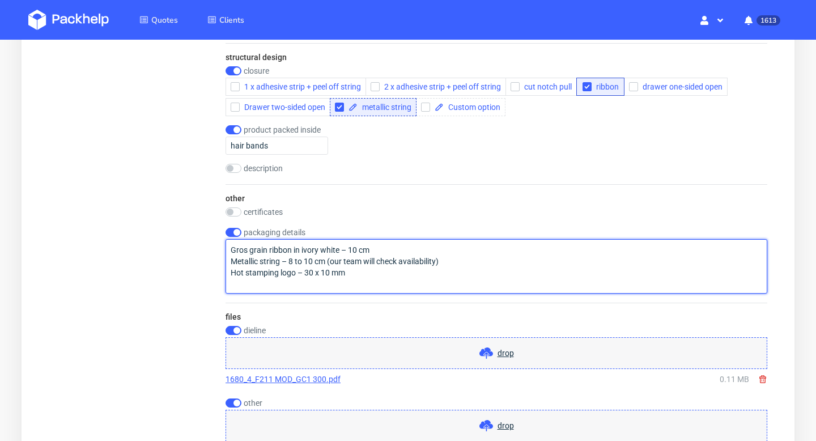
click at [381, 271] on textarea "Gros grain ribbon in ivory white – 10 cm Metallic string – 8 to 10 cm (our team…" at bounding box center [497, 266] width 542 height 54
click at [230, 250] on textarea "Gros grain ribbon in ivory white – 10 cm Metallic string – 8 to 10 cm (our team…" at bounding box center [497, 266] width 542 height 54
type textarea "We add insert here Gros grain ribbon in ivory white – 10 cm Metallic string – 8…"
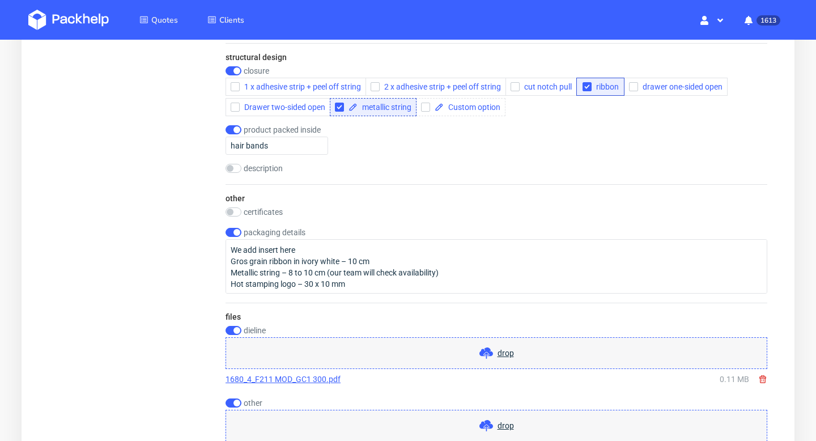
click at [494, 350] on span at bounding box center [488, 353] width 18 height 14
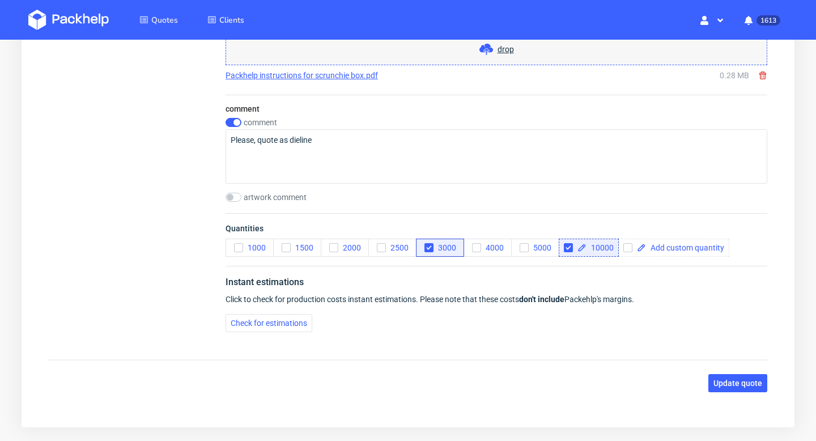
scroll to position [1560, 0]
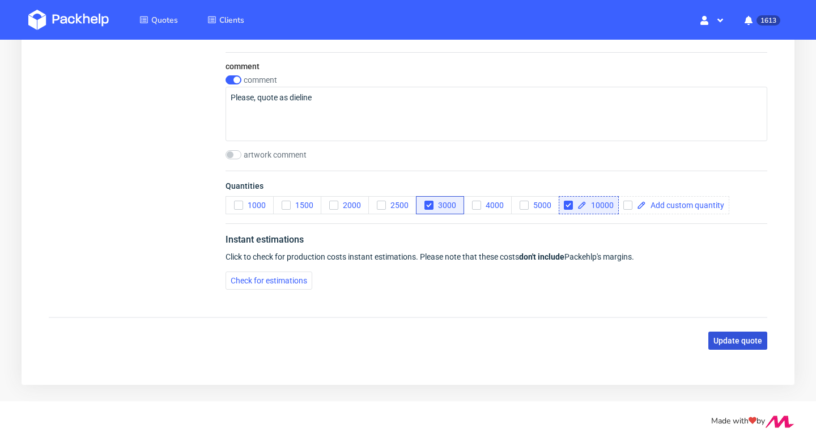
click at [739, 342] on span "Update quote" at bounding box center [737, 341] width 49 height 8
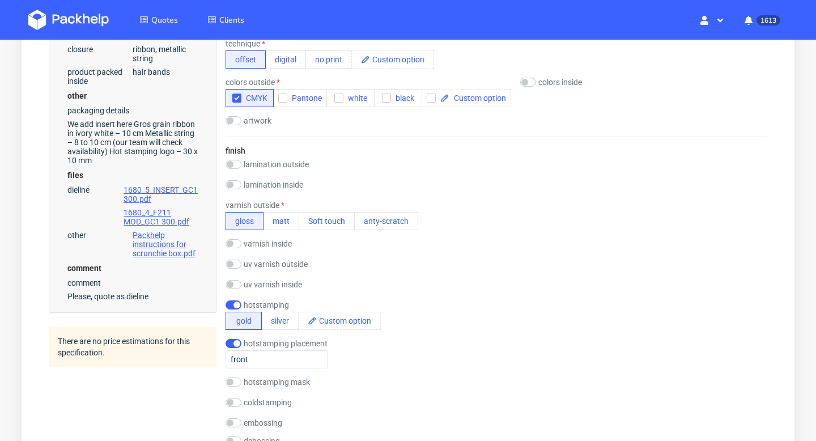
scroll to position [0, 0]
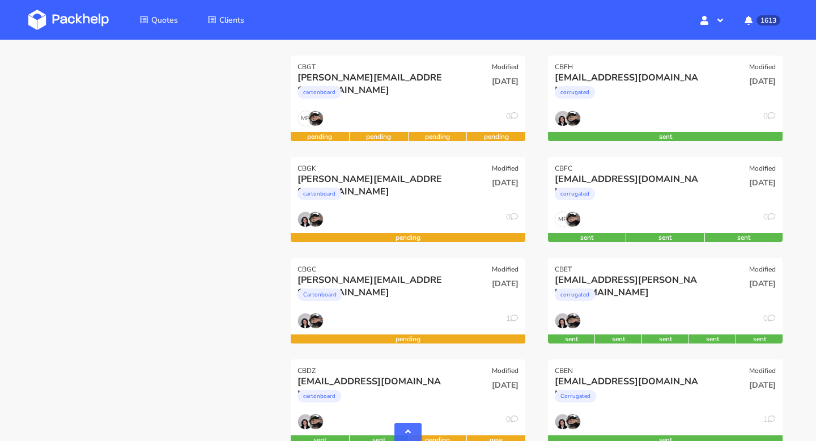
scroll to position [539, 0]
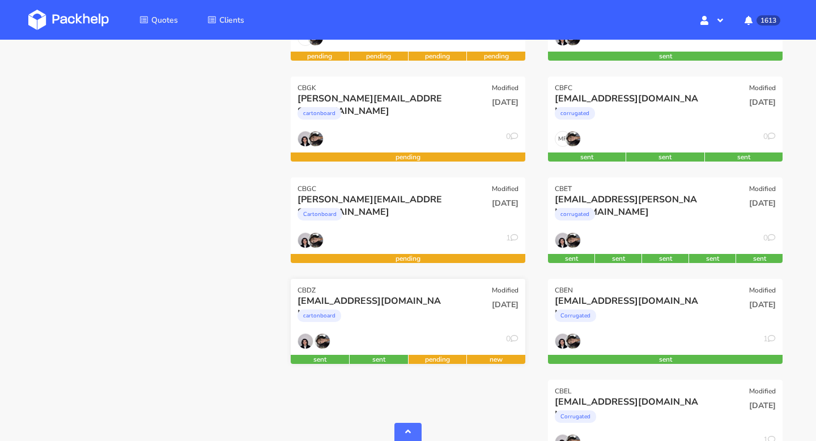
click at [448, 321] on div "[DATE]" at bounding box center [487, 314] width 79 height 39
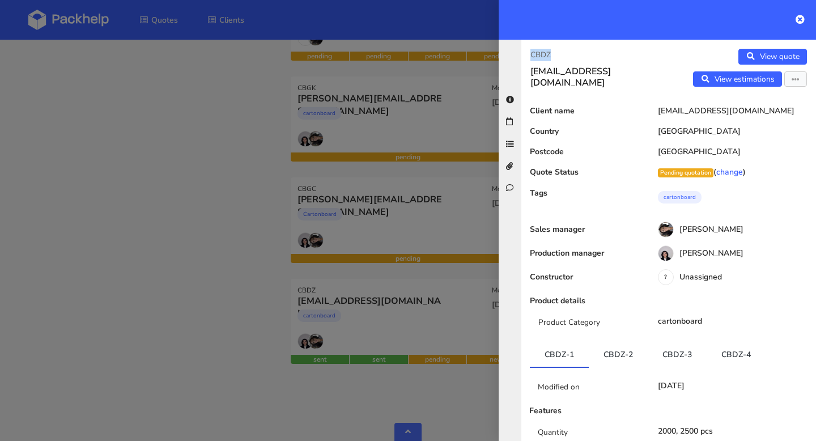
drag, startPoint x: 562, startPoint y: 56, endPoint x: 527, endPoint y: 56, distance: 34.6
click at [527, 56] on div "CBDZ victoria@chouaucarre.com" at bounding box center [594, 69] width 147 height 40
copy p "CBDZ"
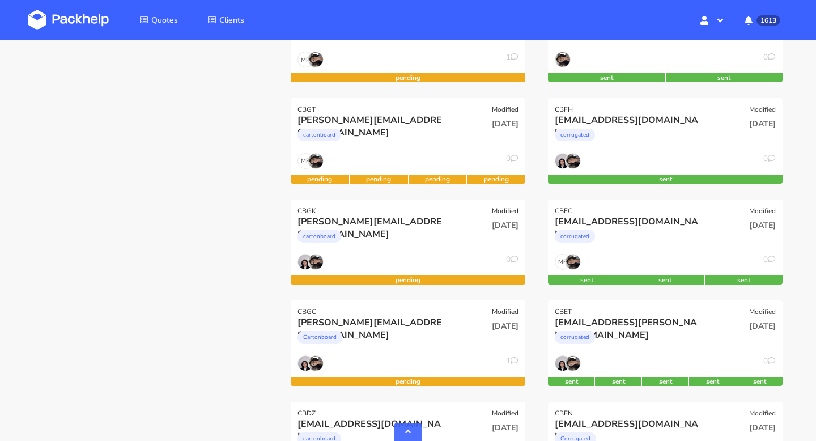
scroll to position [416, 0]
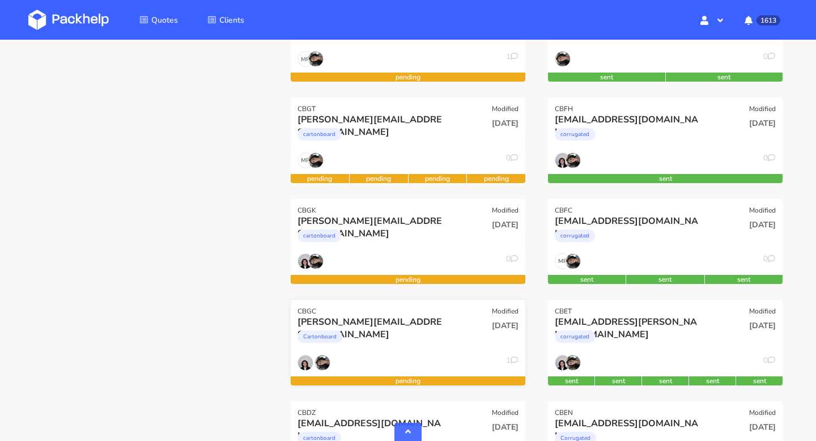
click at [401, 342] on div "Cartonboard" at bounding box center [372, 339] width 150 height 23
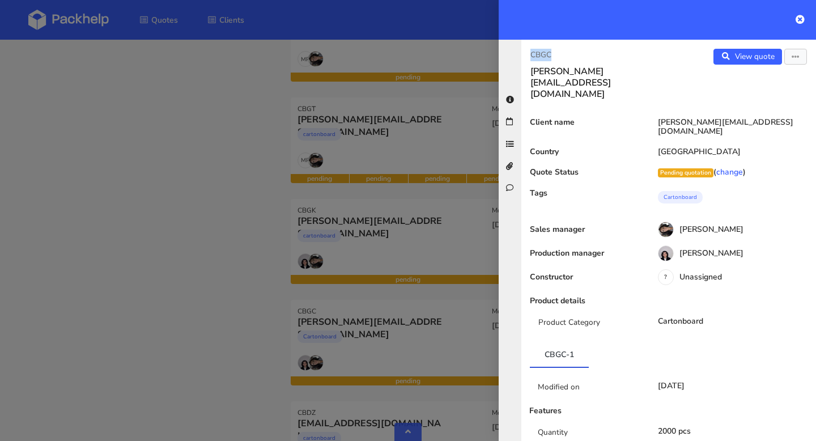
drag, startPoint x: 550, startPoint y: 52, endPoint x: 519, endPoint y: 52, distance: 30.6
click at [519, 52] on div "CBGC cella@k14.nl View quote Edit quote Client name cella@k14.nl Country Nether…" at bounding box center [657, 240] width 317 height 401
copy p "CBGC"
click at [799, 21] on icon at bounding box center [800, 19] width 9 height 9
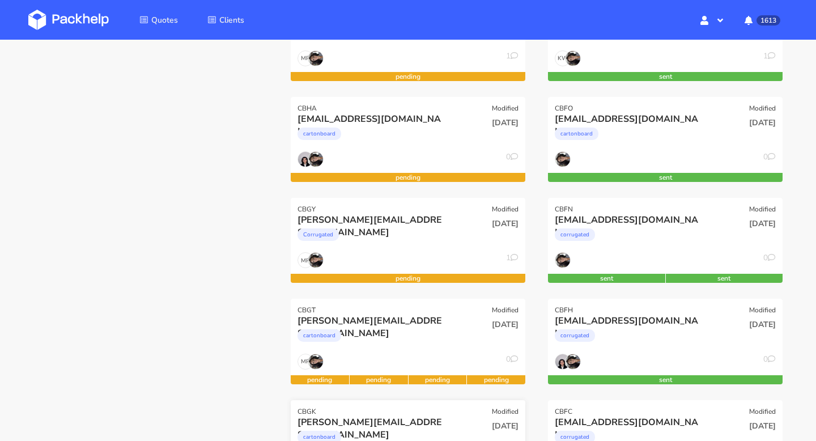
scroll to position [79, 0]
